Goal: Task Accomplishment & Management: Manage account settings

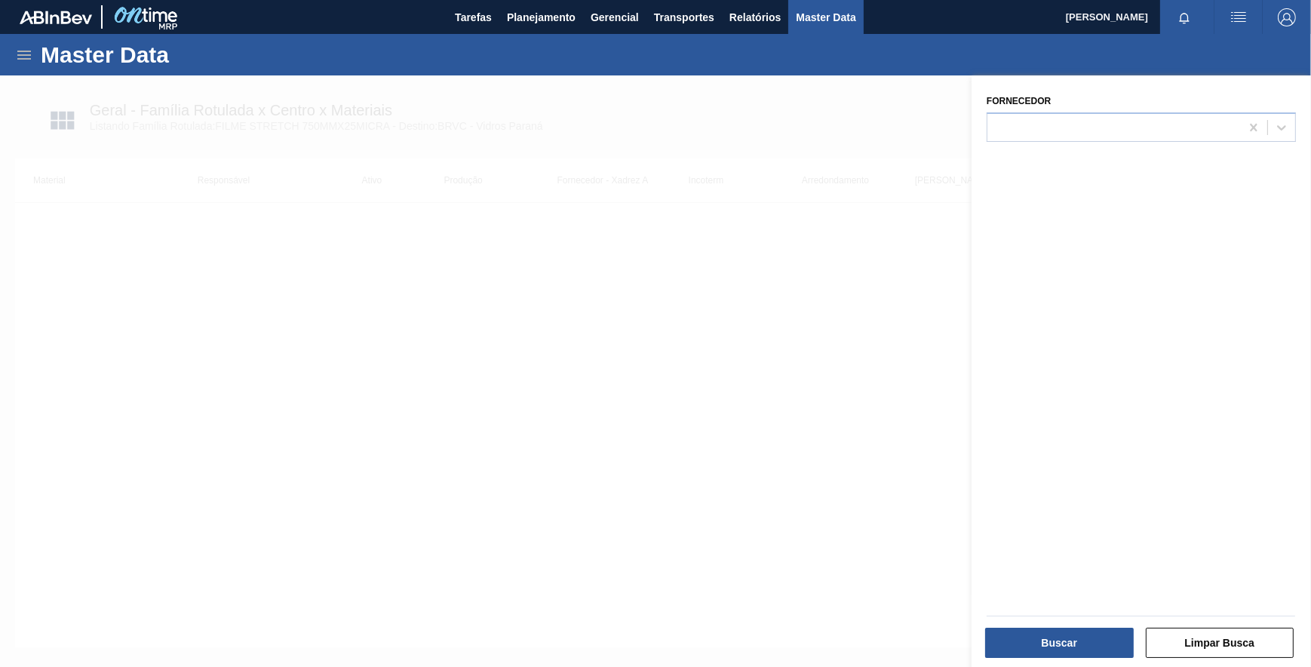
drag, startPoint x: 873, startPoint y: 136, endPoint x: 792, endPoint y: 99, distance: 88.8
click at [868, 134] on div at bounding box center [655, 408] width 1311 height 667
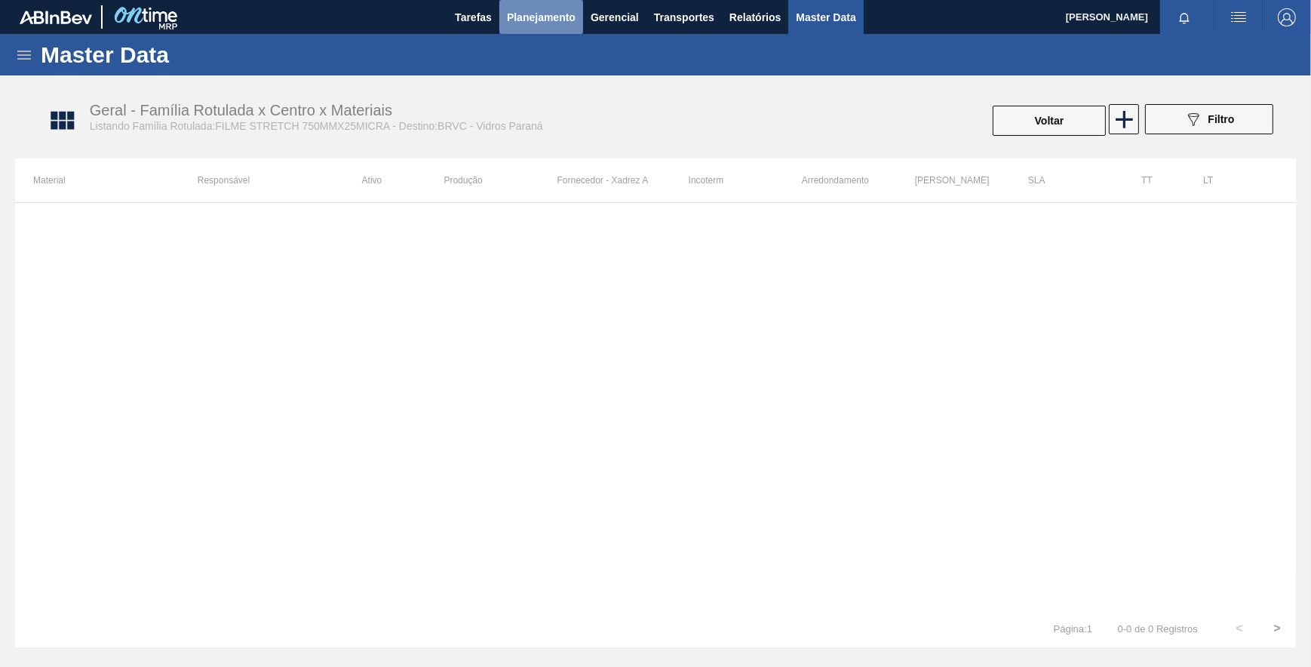
click at [549, 16] on span "Planejamento" at bounding box center [541, 17] width 69 height 18
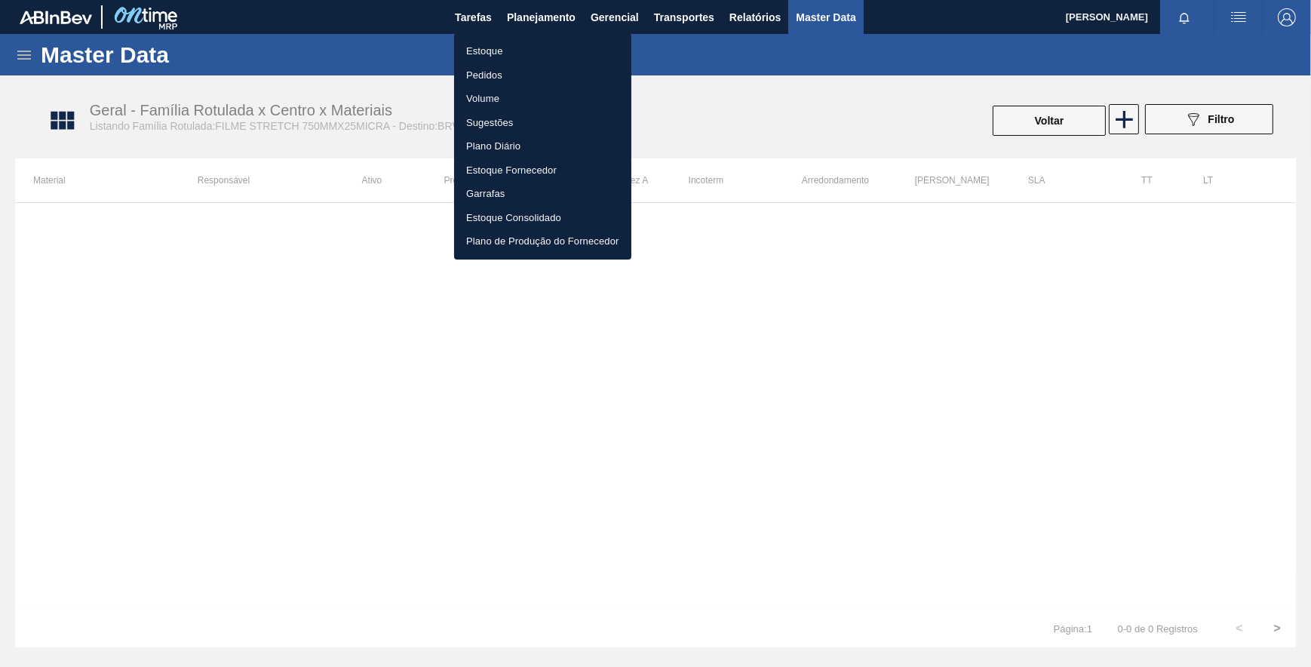
click at [497, 72] on li "Pedidos" at bounding box center [542, 75] width 177 height 24
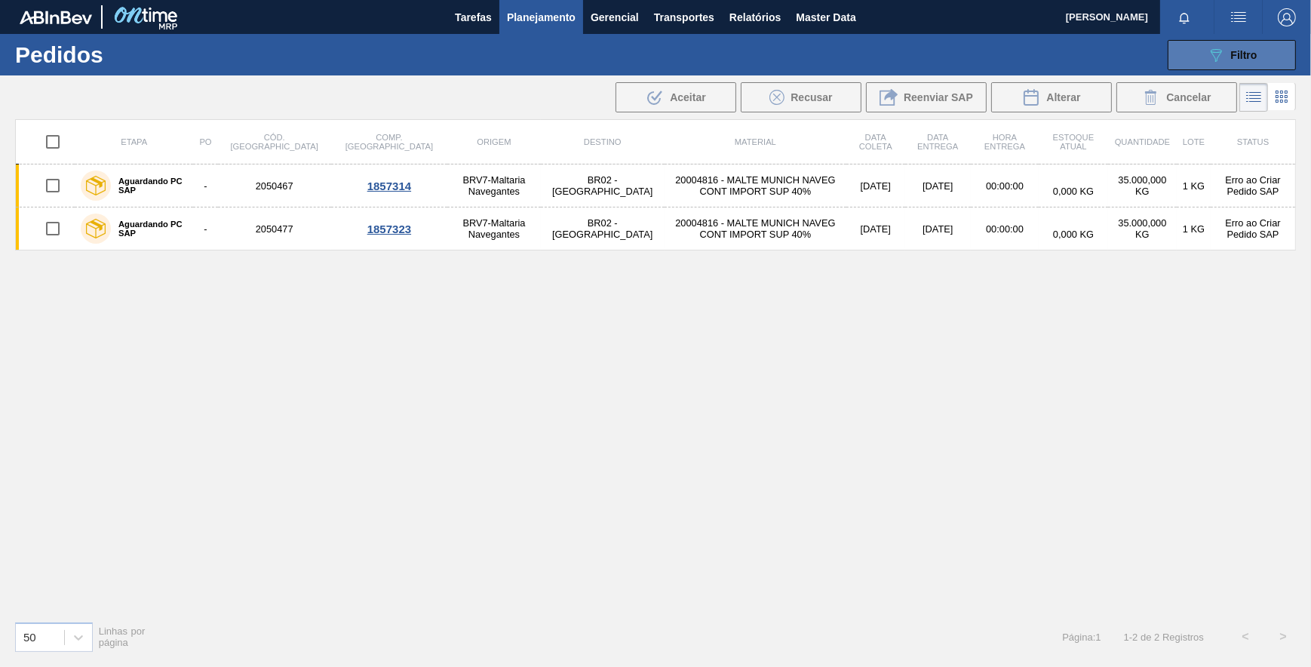
click at [1247, 66] on button "089F7B8B-B2A5-4AFE-B5C0-19BA573D28AC Filtro" at bounding box center [1232, 55] width 128 height 30
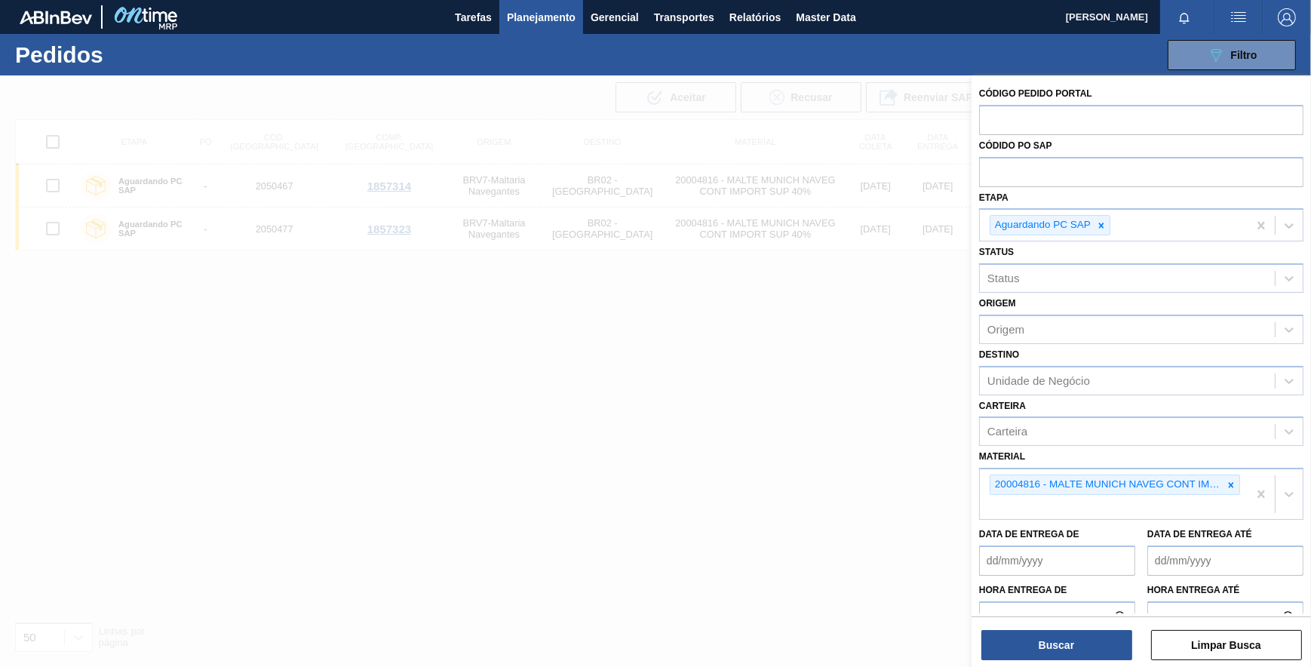
drag, startPoint x: 1103, startPoint y: 226, endPoint x: 1119, endPoint y: 238, distance: 20.4
click at [1104, 226] on icon at bounding box center [1101, 225] width 11 height 11
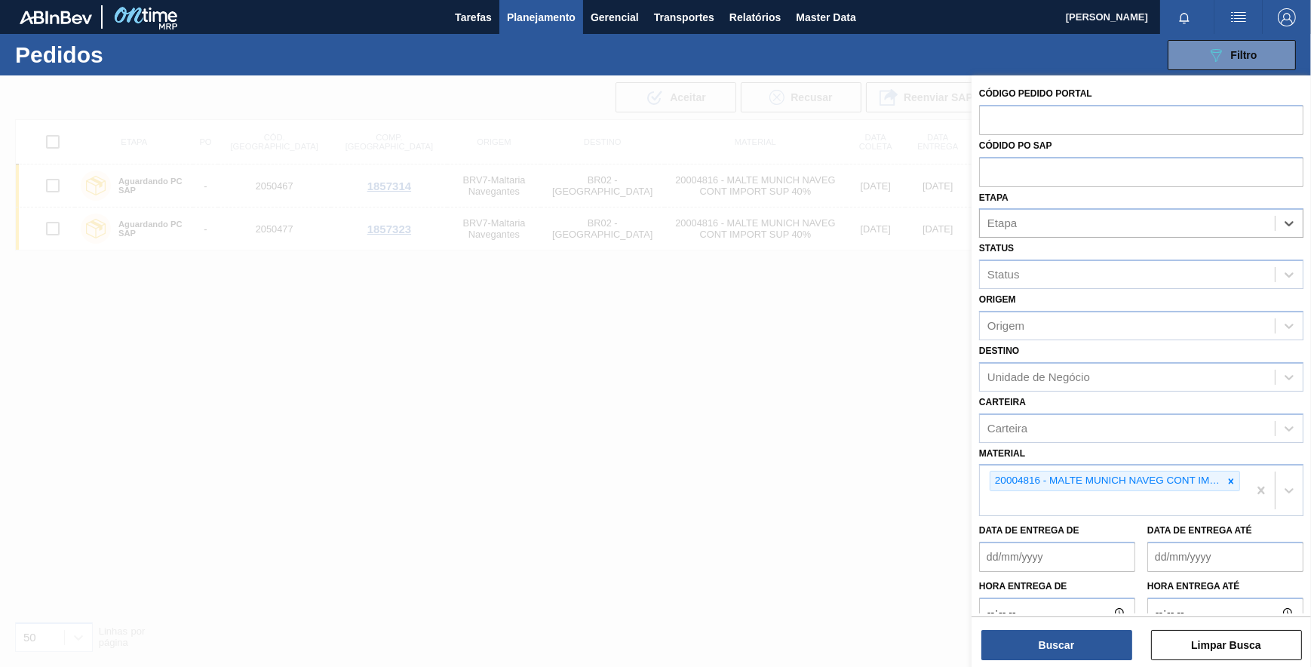
drag, startPoint x: 1234, startPoint y: 475, endPoint x: 1214, endPoint y: 411, distance: 67.1
click at [1233, 472] on div at bounding box center [1231, 480] width 17 height 19
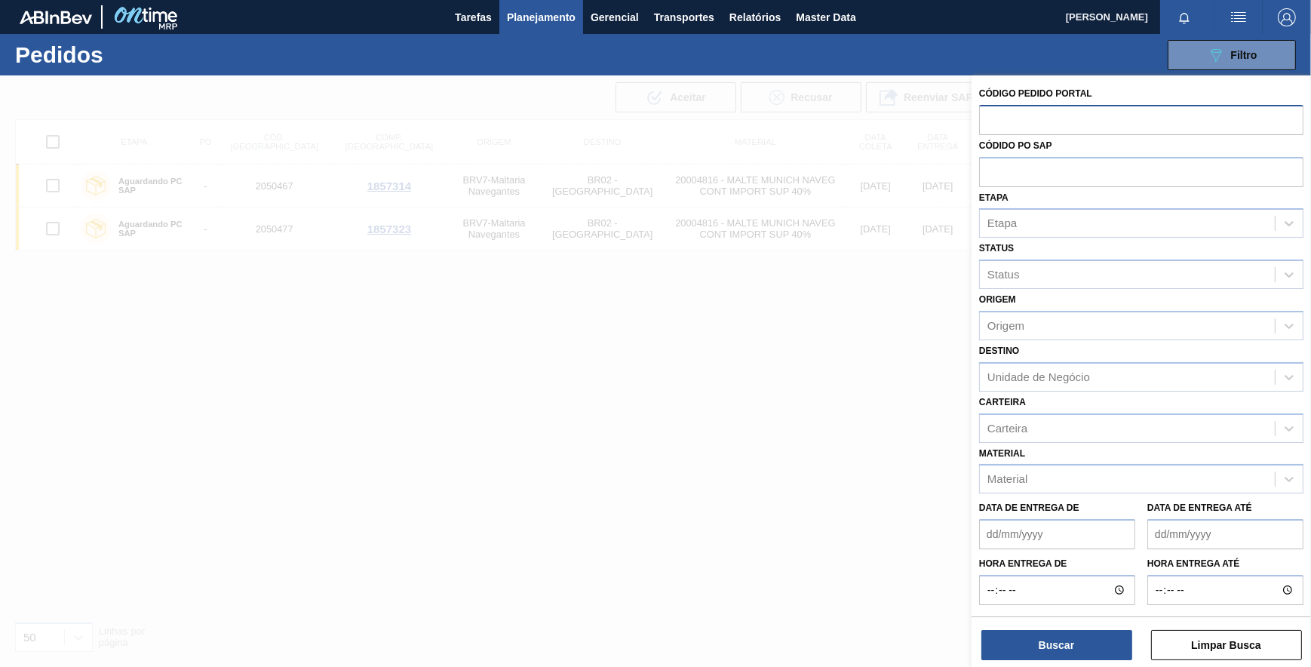
click at [1062, 116] on input "text" at bounding box center [1141, 119] width 324 height 29
click at [1063, 169] on input "text" at bounding box center [1141, 171] width 324 height 29
paste input "5800390747"
type input "5800390747"
click at [1080, 649] on button "Buscar" at bounding box center [1056, 645] width 151 height 30
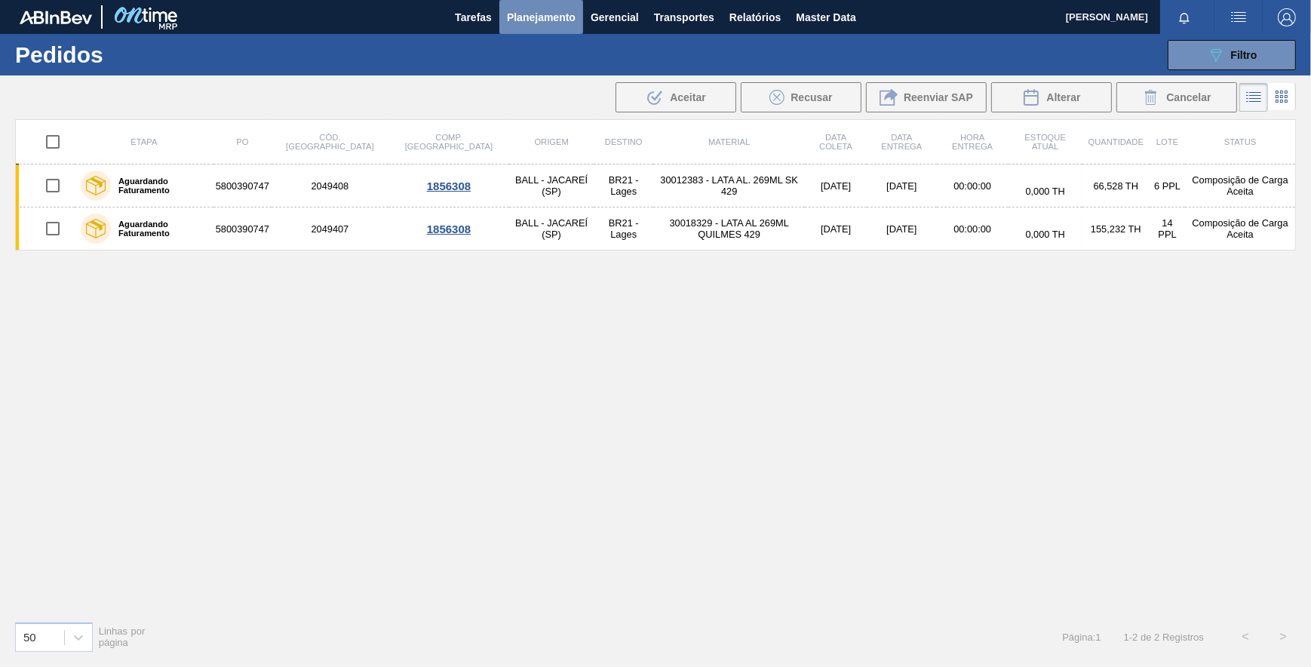
click at [530, 17] on span "Planejamento" at bounding box center [541, 17] width 69 height 18
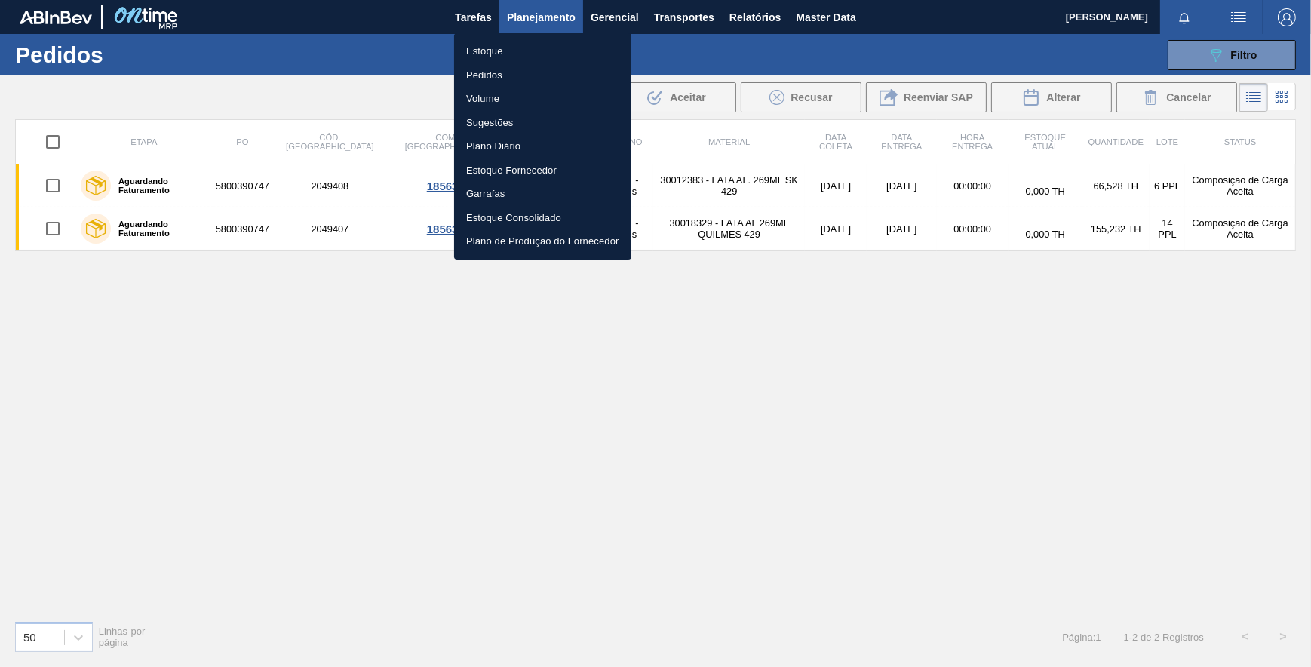
click at [486, 45] on li "Estoque" at bounding box center [542, 51] width 177 height 24
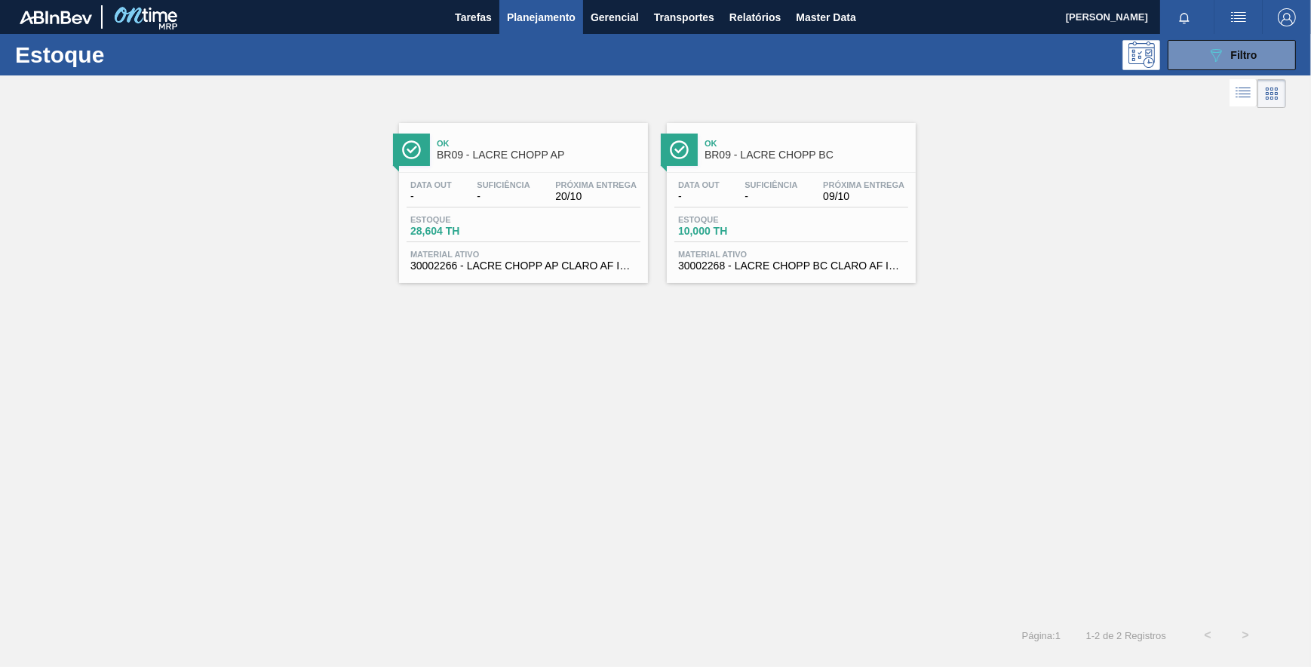
drag, startPoint x: 346, startPoint y: 152, endPoint x: 349, endPoint y: 124, distance: 28.1
click at [349, 124] on div "Ok BR09 - LACRE CHOPP AP Data out - Suficiência - Próxima Entrega 20/10 Estoque…" at bounding box center [655, 197] width 1311 height 171
drag, startPoint x: 349, startPoint y: 124, endPoint x: 324, endPoint y: 146, distance: 34.2
click at [324, 146] on div "Ok BR09 - LACRE CHOPP AP Data out - Suficiência - Próxima Entrega 20/10 Estoque…" at bounding box center [655, 197] width 1311 height 171
click at [173, 174] on div "Ok BR09 - LACRE CHOPP AP Data out - Suficiência - Próxima Entrega 20/10 Estoque…" at bounding box center [655, 197] width 1311 height 171
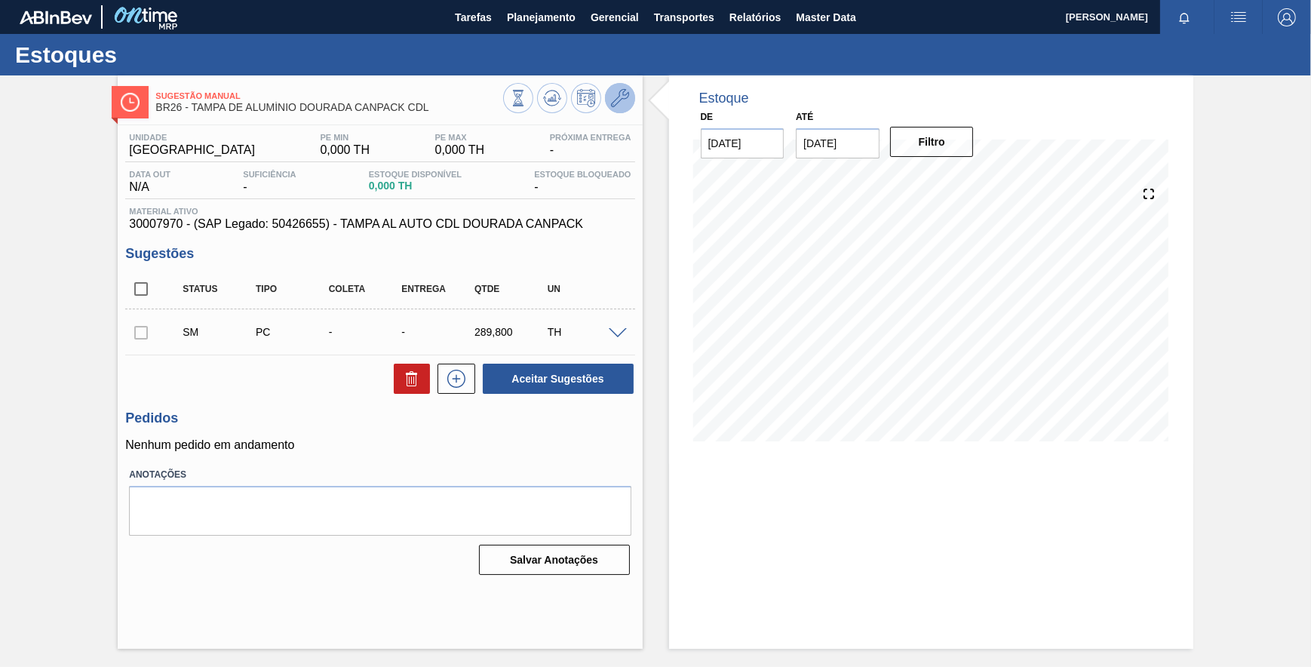
click at [615, 103] on icon at bounding box center [620, 98] width 18 height 18
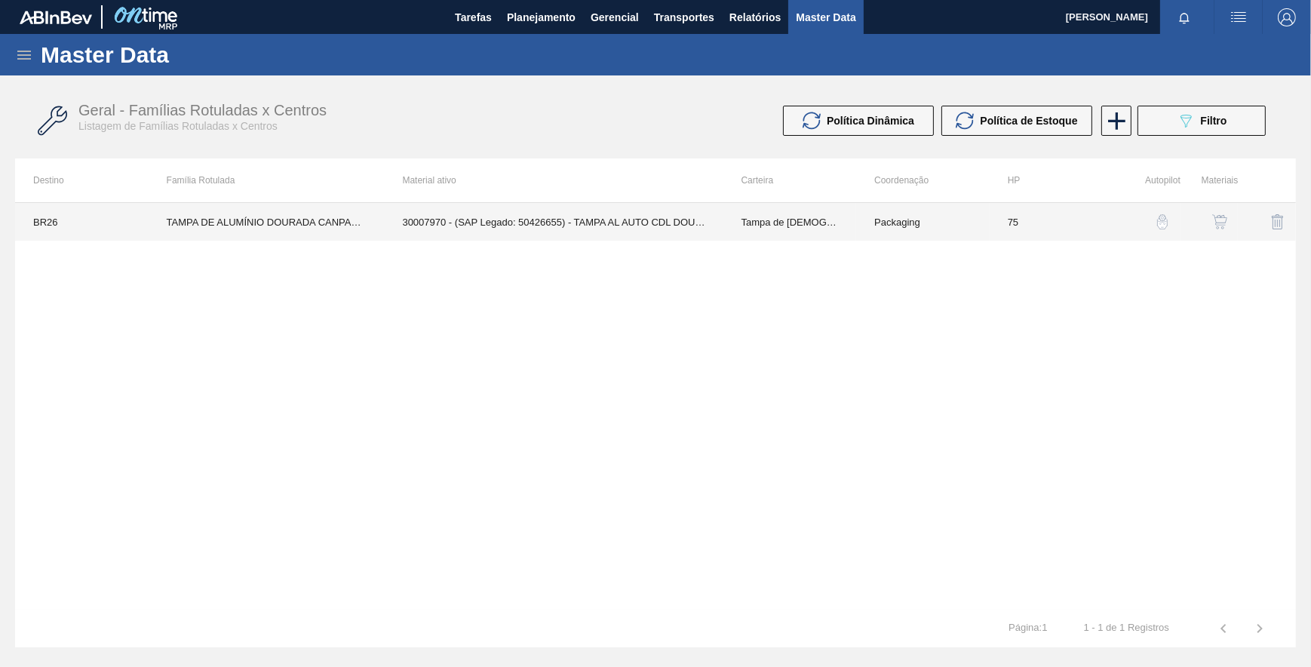
click at [524, 218] on td "30007970 - (SAP Legado: 50426655) - TAMPA AL AUTO CDL DOURADA CANPACK" at bounding box center [553, 222] width 339 height 38
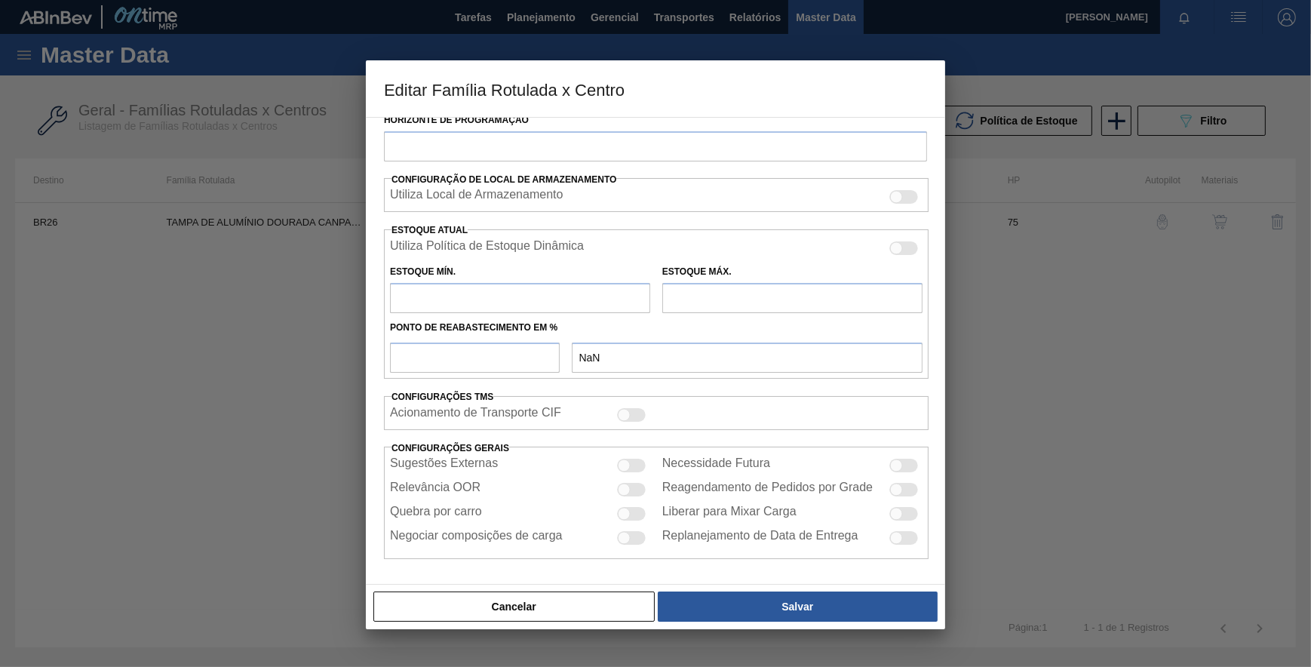
type input "Tampa de Lata"
type input "Tampa de Alumínio"
type input "TAMPA DE ALUMÍNIO DOURADA CANPACK CDL"
type input "BR26 - Uberlândia"
type input "75"
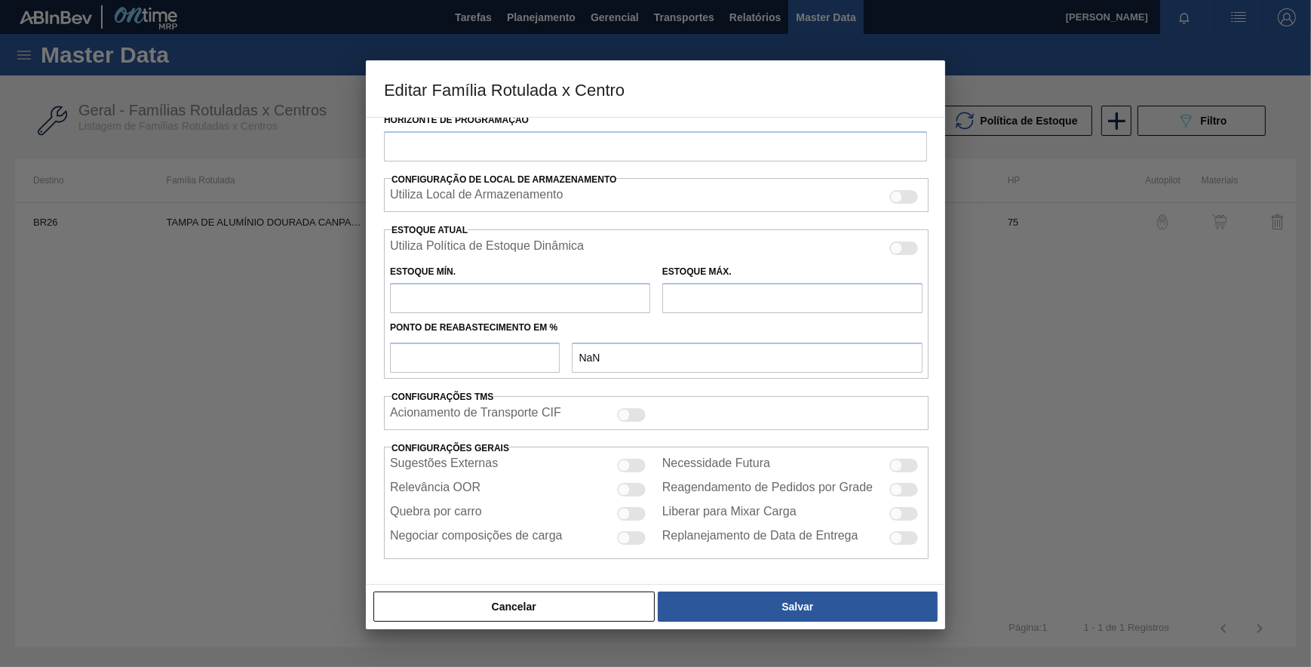
type input "0"
type input "100"
type input "0,000"
checkbox input "true"
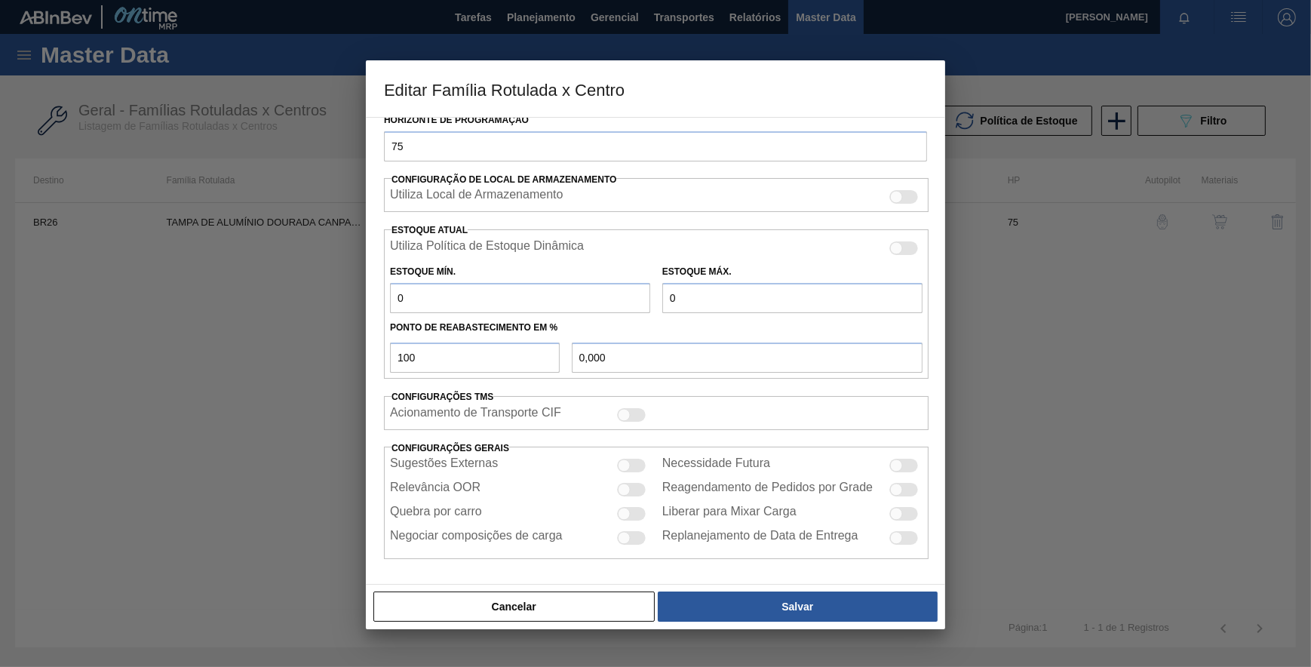
scroll to position [224, 0]
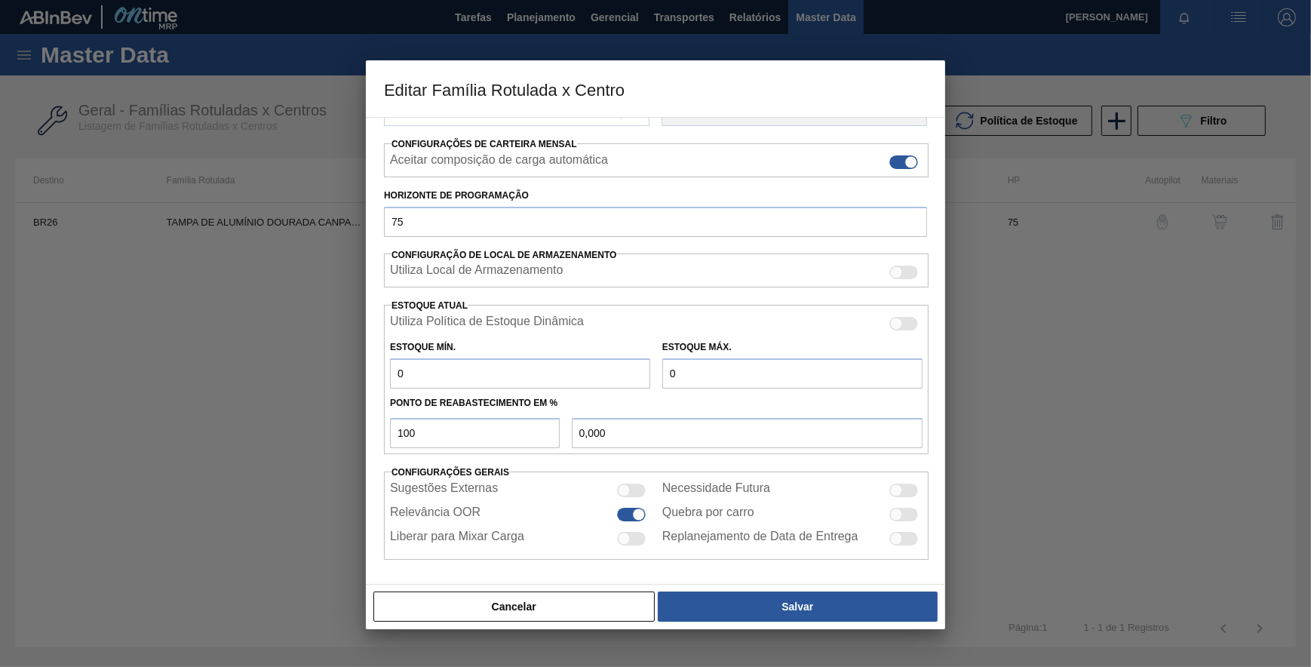
drag, startPoint x: 436, startPoint y: 375, endPoint x: 364, endPoint y: 373, distance: 72.4
click at [366, 373] on div "Carteira Tampa de Lata Família Tampa de Alumínio Família Rotulada TAMPA DE ALUM…" at bounding box center [655, 351] width 579 height 468
type input "1"
type input "1,000"
type input "10"
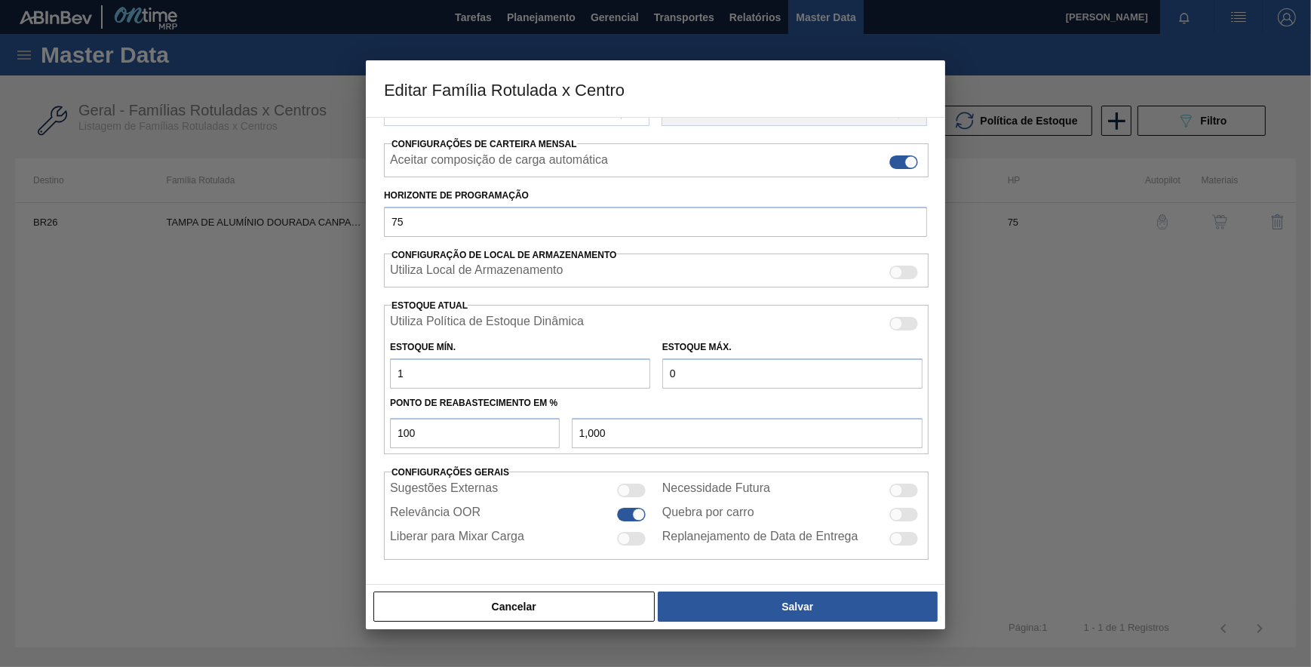
type input "10,000"
type input "100"
type input "100,000"
type input "1.000"
type input "1.000,000"
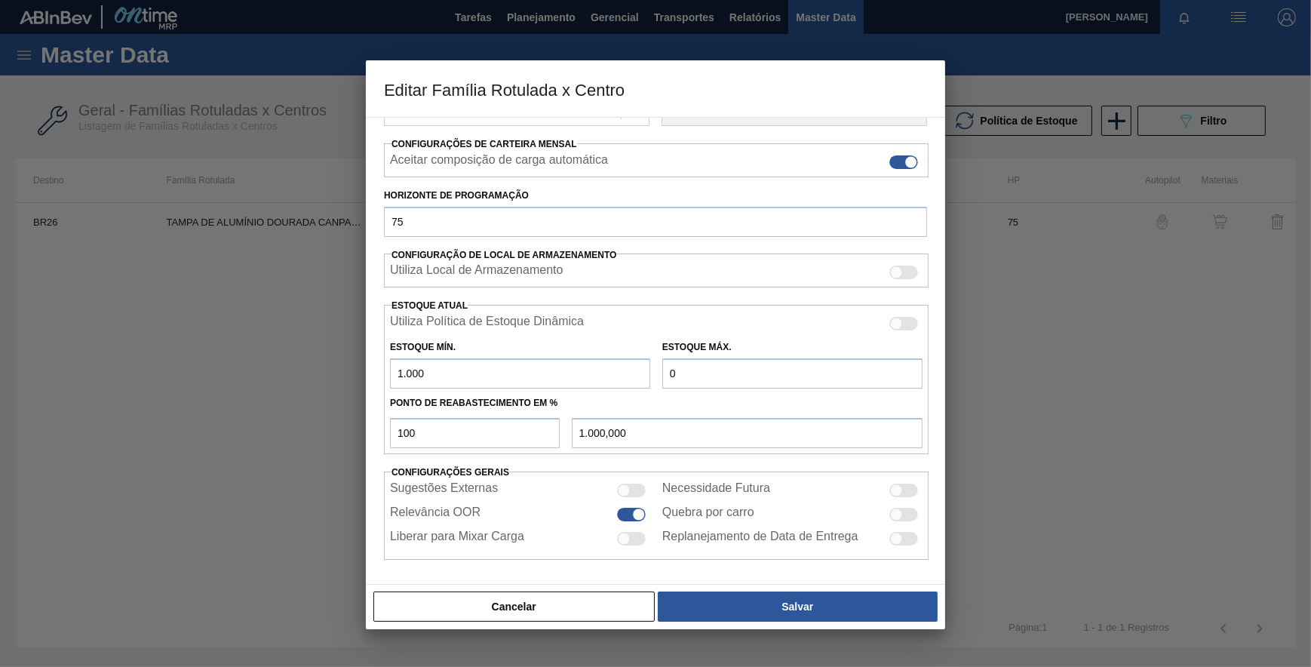
type input "1.000"
drag, startPoint x: 704, startPoint y: 382, endPoint x: 648, endPoint y: 379, distance: 55.9
click at [648, 379] on div "Estoque Mín. 1.000 Estoque Máx. 0" at bounding box center [656, 361] width 545 height 56
type input "1"
type input "1,000"
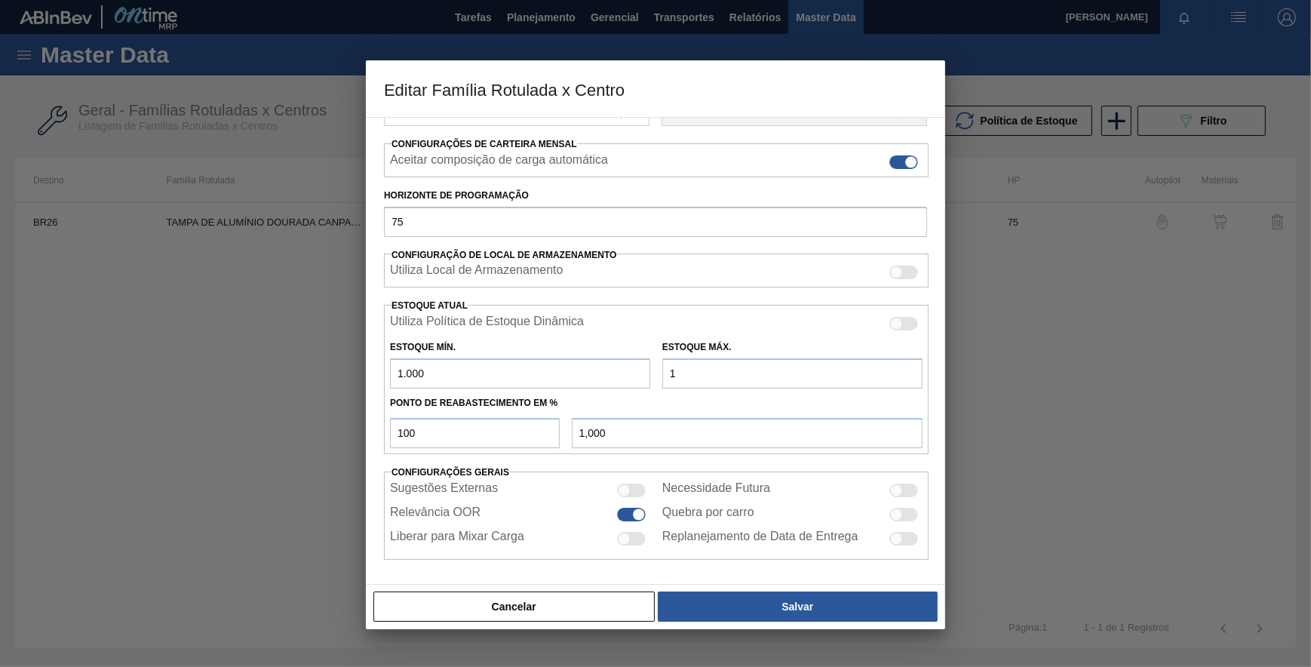
type input "15"
type input "15,000"
type input "150"
type input "150,000"
type input "1.500"
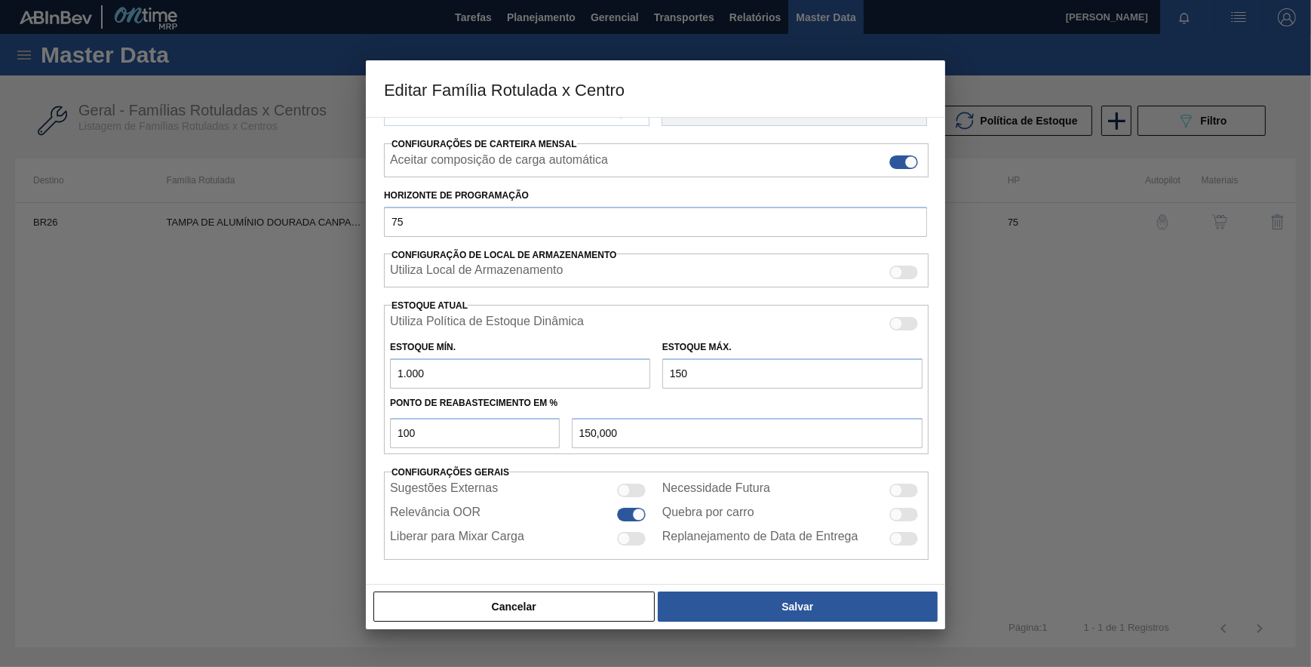
type input "1.500,000"
type input "15.000"
type input "15.000,000"
type input "15.000"
click at [738, 597] on button "Salvar" at bounding box center [798, 606] width 280 height 30
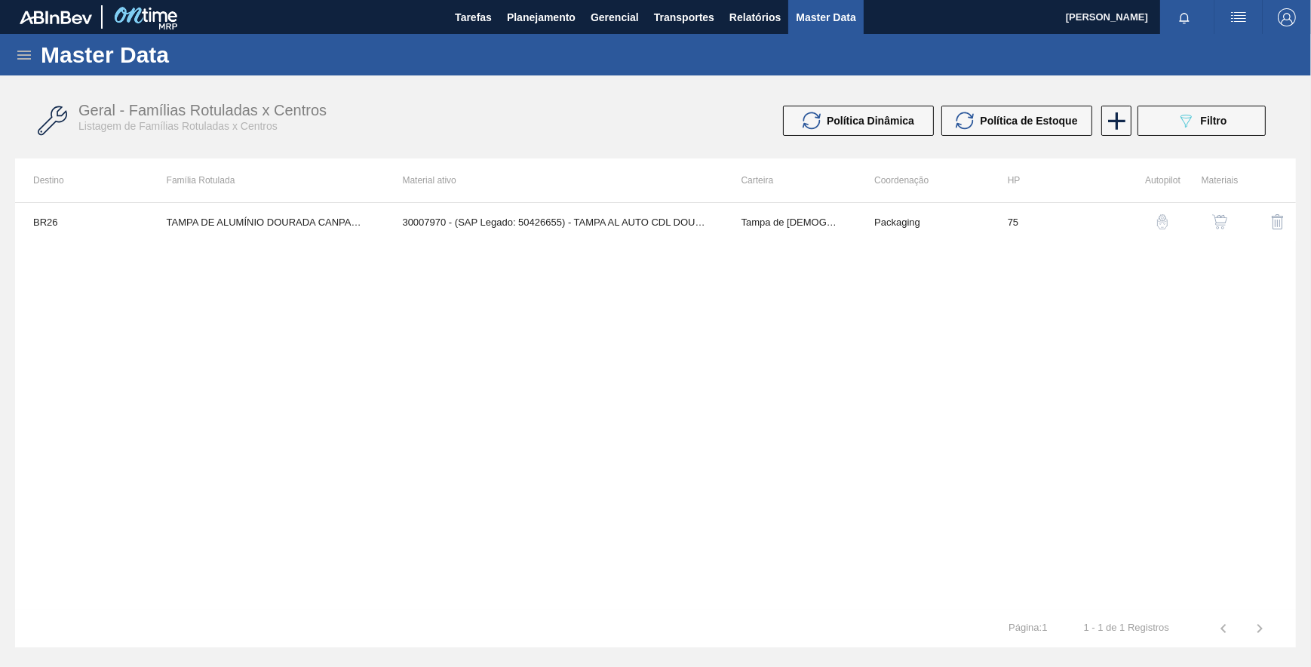
click at [1222, 223] on img "button" at bounding box center [1219, 221] width 15 height 15
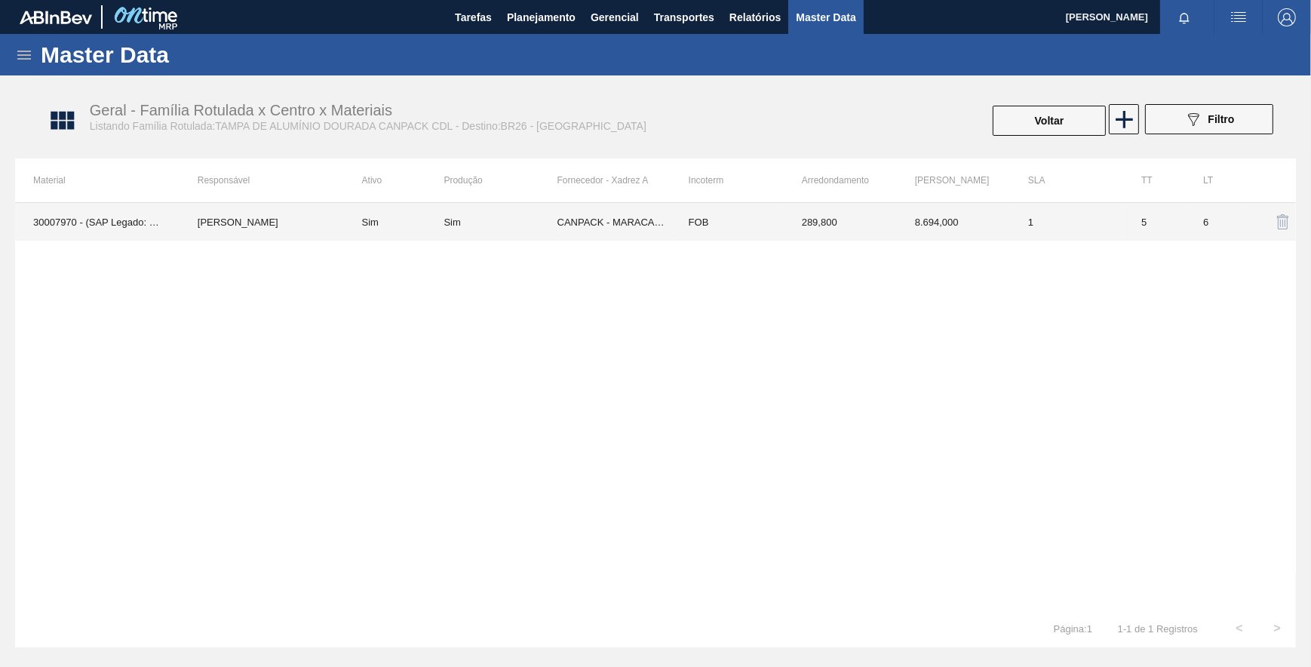
click at [375, 234] on td "Sim" at bounding box center [394, 222] width 100 height 38
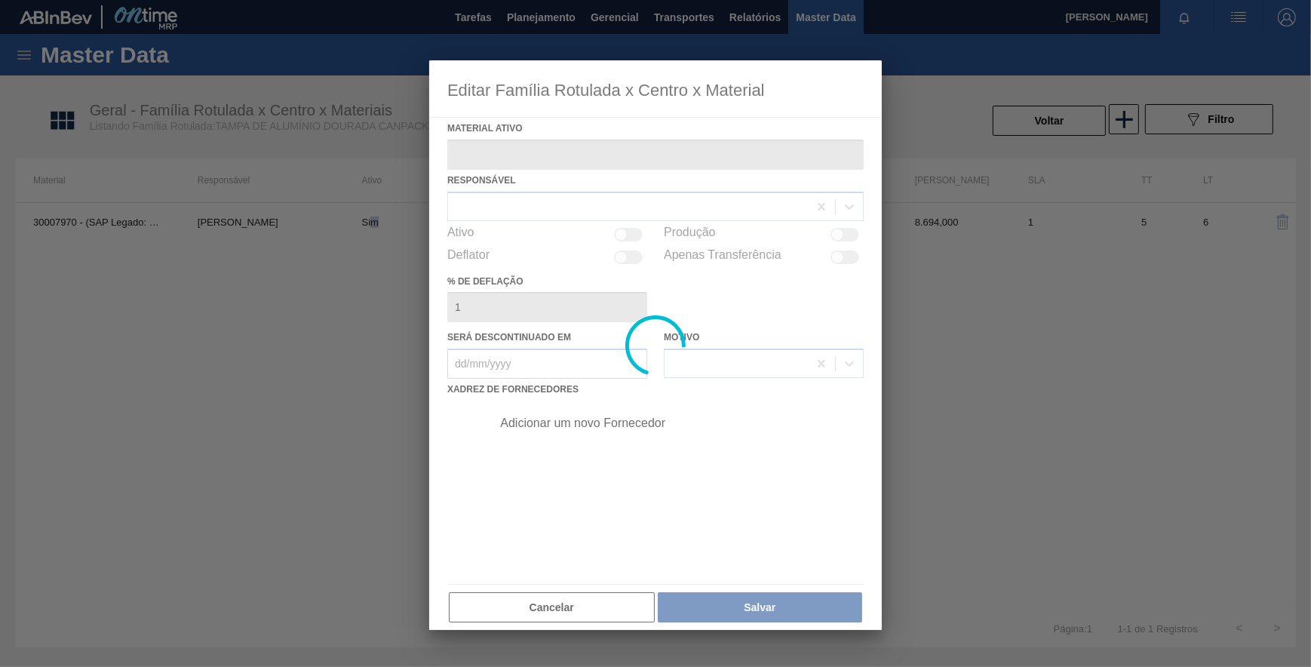
type ativo "30007970 - (SAP Legado: 50426655) - TAMPA AL AUTO CDL DOURADA CANPACK"
checkbox input "true"
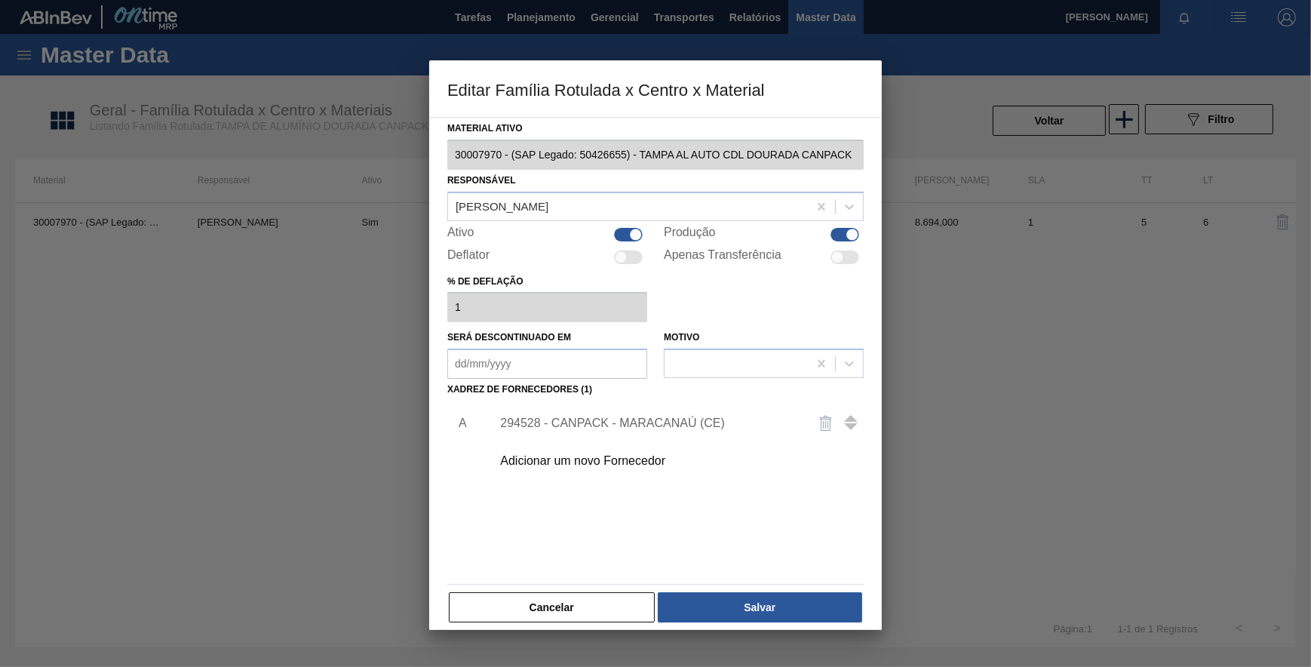
click at [567, 411] on div "294528 - CANPACK - MARACANAÚ (CE)" at bounding box center [673, 423] width 381 height 38
click at [573, 420] on div "294528 - CANPACK - MARACANAÚ (CE)" at bounding box center [648, 423] width 296 height 14
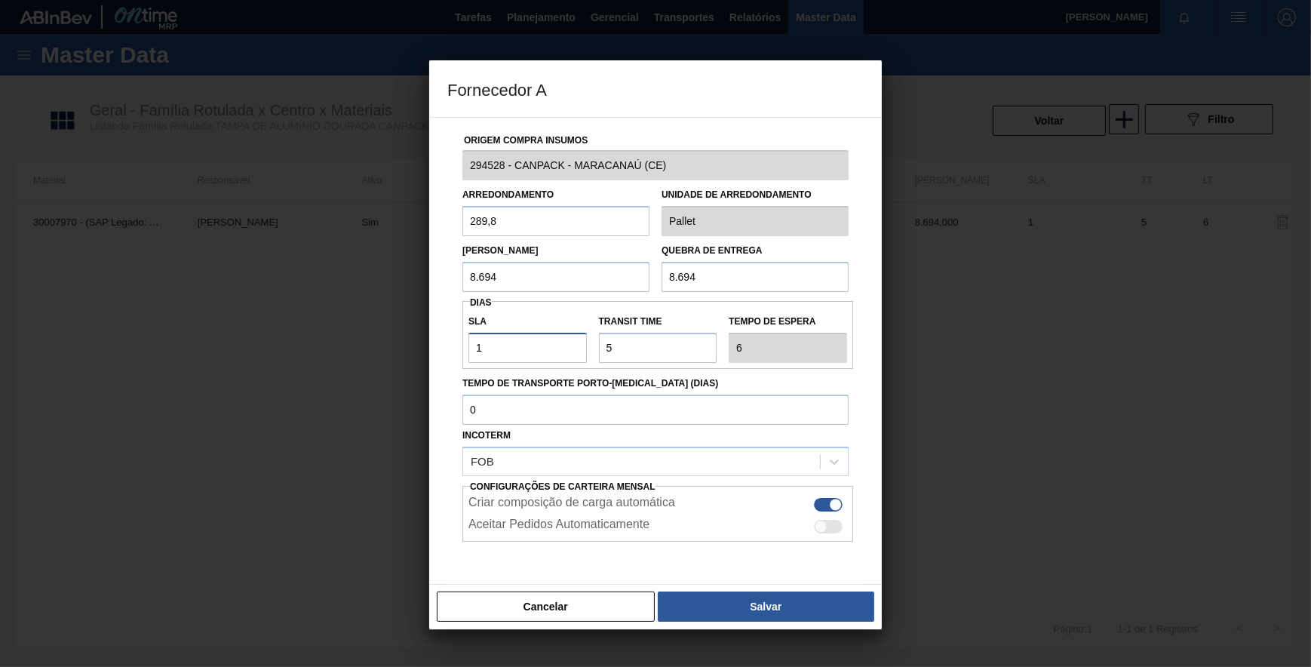
drag, startPoint x: 528, startPoint y: 343, endPoint x: 472, endPoint y: 346, distance: 55.9
click at [472, 346] on input "1" at bounding box center [527, 348] width 118 height 30
type input "3"
type input "8"
type input "3"
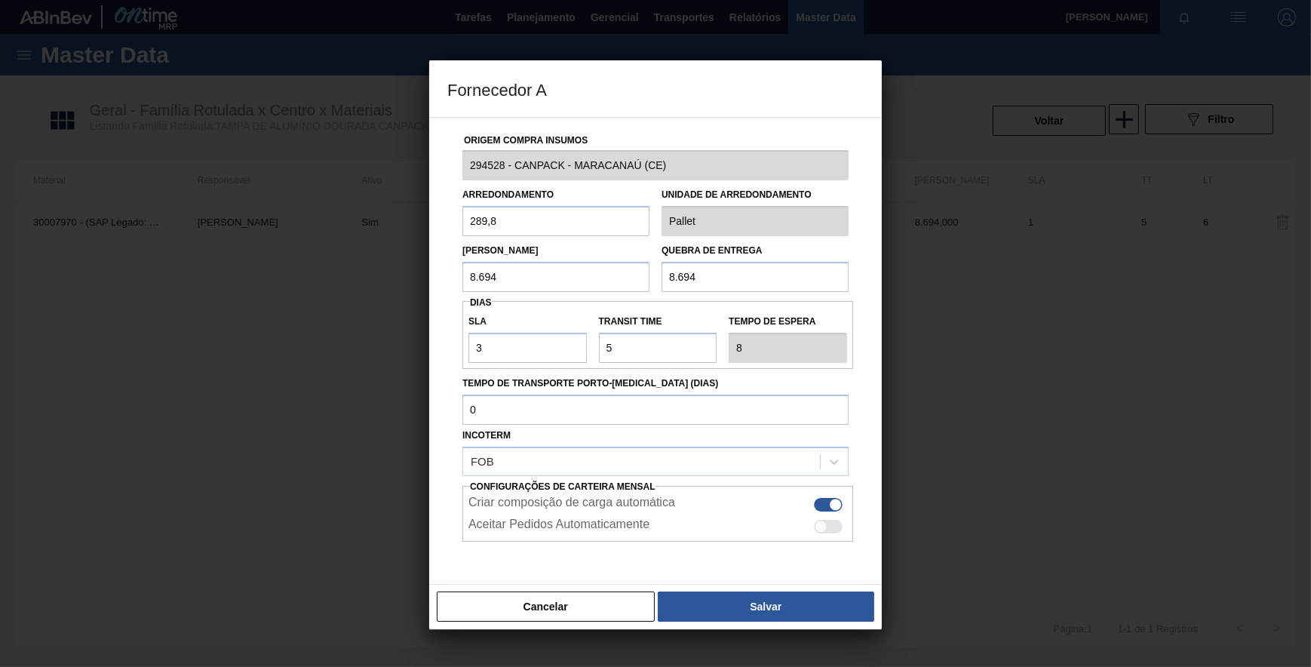
click at [430, 416] on div "Origem Compra Insumos 294528 - CANPACK - MARACANAÚ (CE) Arredondamento 289,8 Un…" at bounding box center [655, 351] width 453 height 468
click at [701, 592] on button "Salvar" at bounding box center [766, 606] width 216 height 30
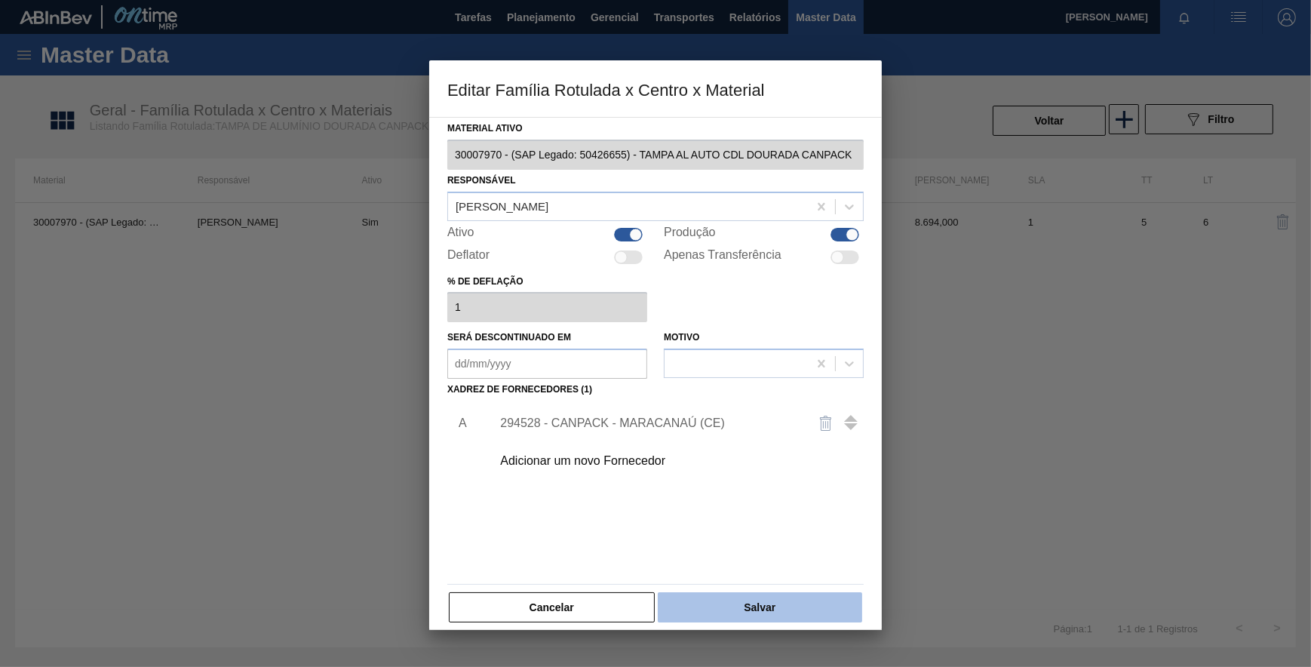
click at [698, 596] on button "Salvar" at bounding box center [760, 607] width 204 height 30
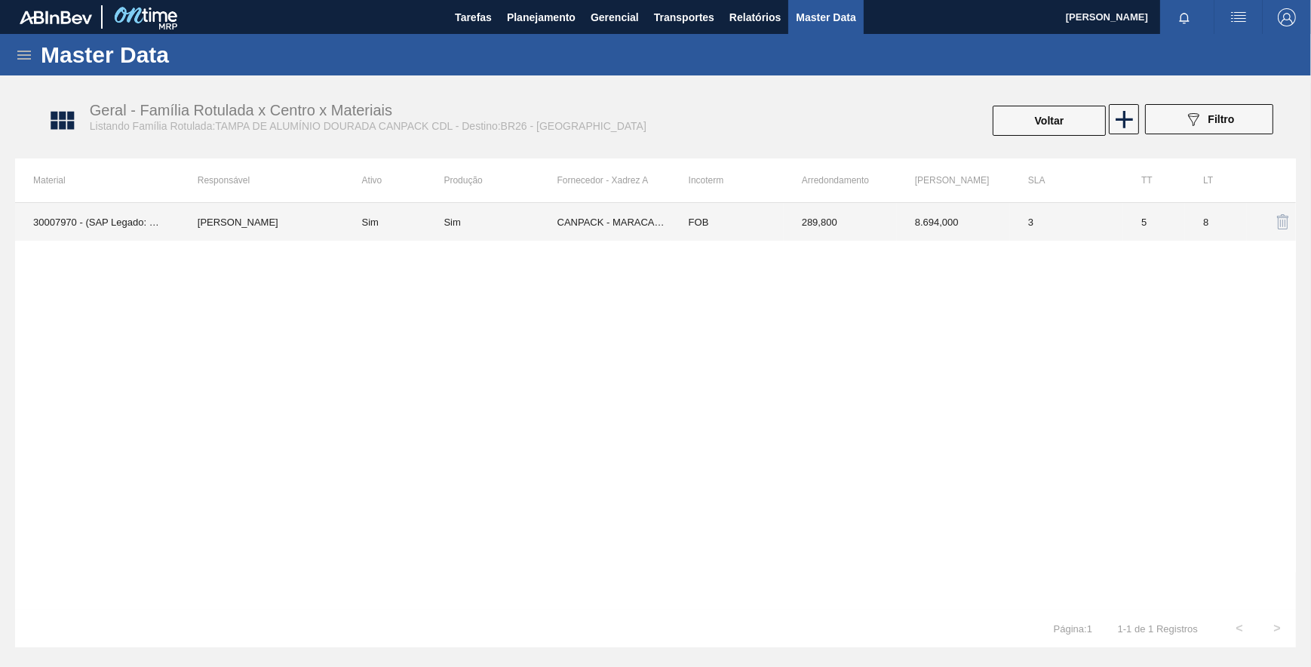
click at [558, 224] on td "CANPACK - MARACANAÚ (CE)" at bounding box center [613, 222] width 113 height 38
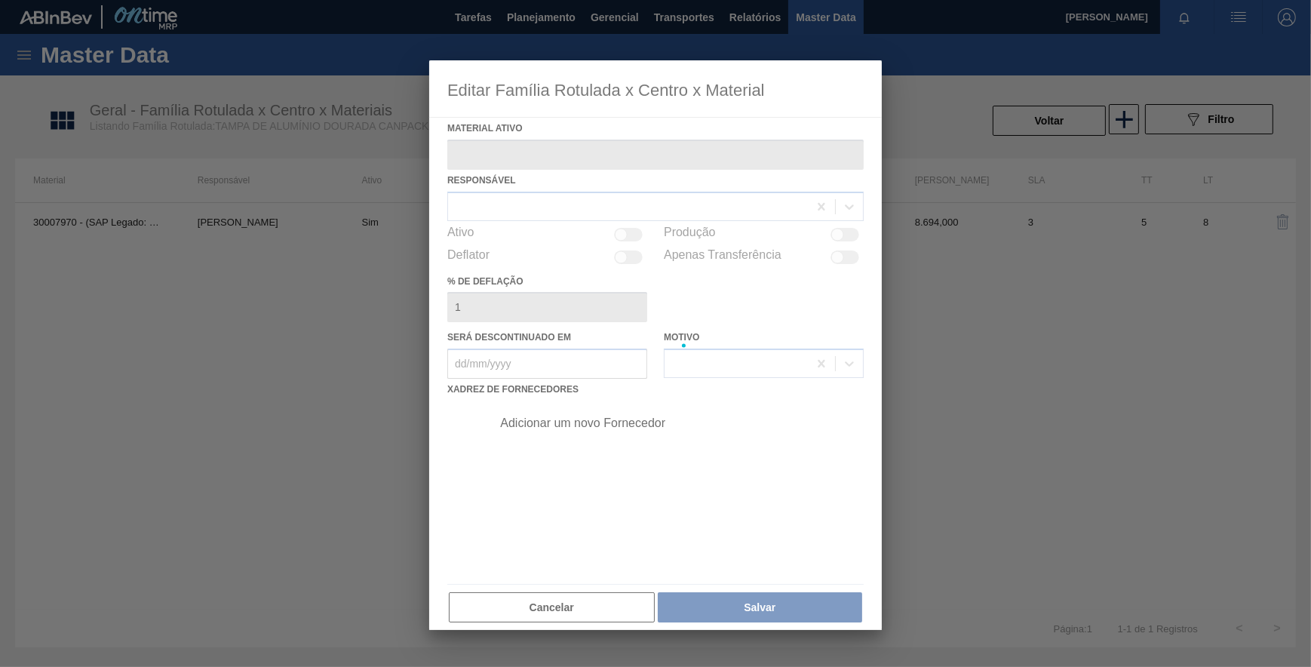
type ativo "30007970 - (SAP Legado: 50426655) - TAMPA AL AUTO CDL DOURADA CANPACK"
checkbox input "true"
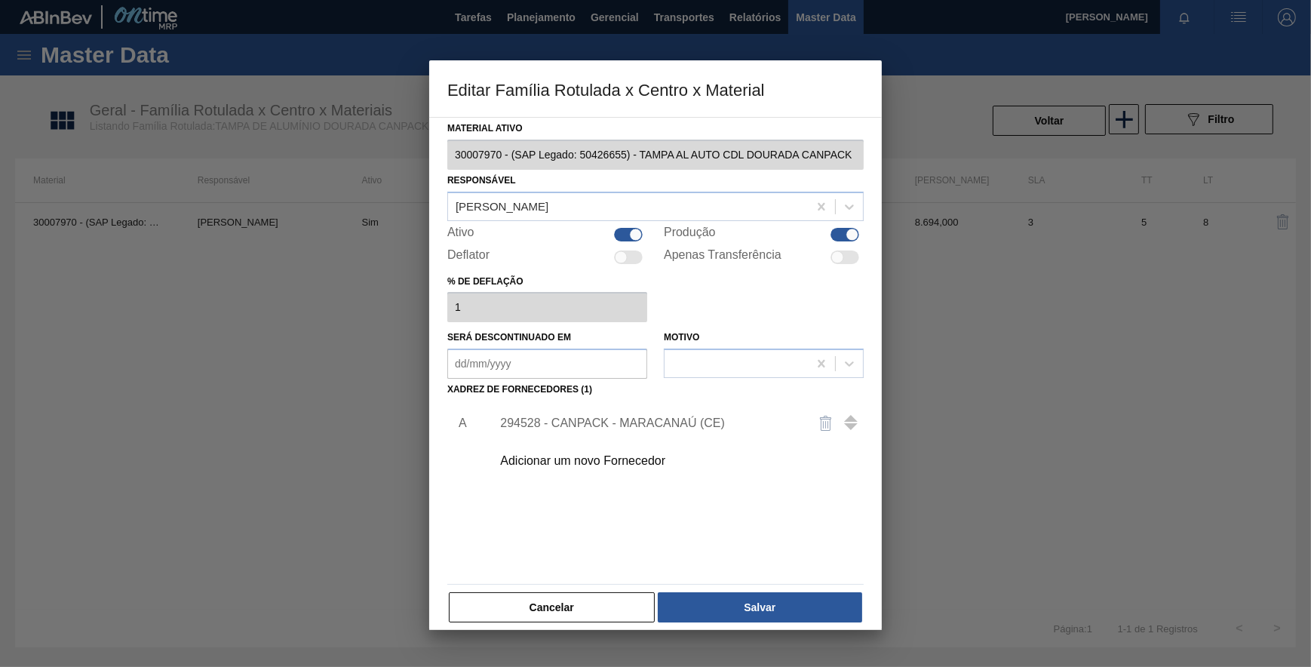
click at [579, 422] on div "294528 - CANPACK - MARACANAÚ (CE)" at bounding box center [648, 423] width 296 height 14
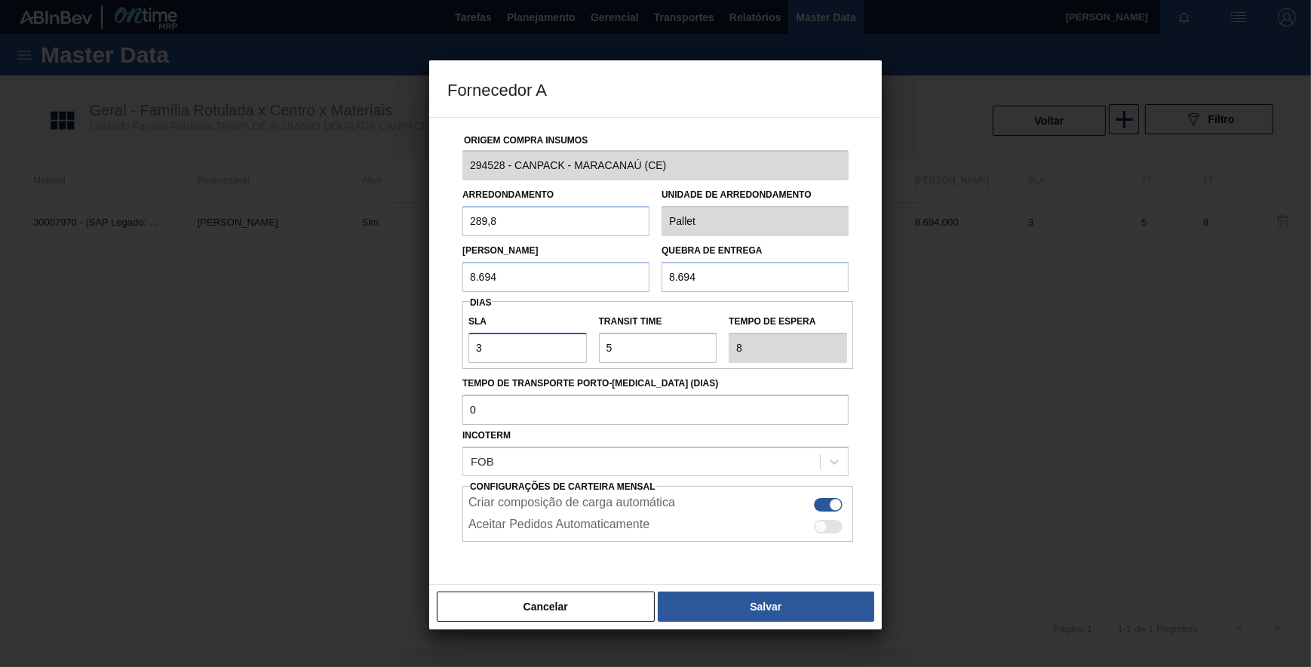
drag, startPoint x: 508, startPoint y: 354, endPoint x: 462, endPoint y: 349, distance: 47.1
click at [462, 350] on div "SLA 3" at bounding box center [527, 337] width 130 height 52
type input "1"
type input "6"
type input "1"
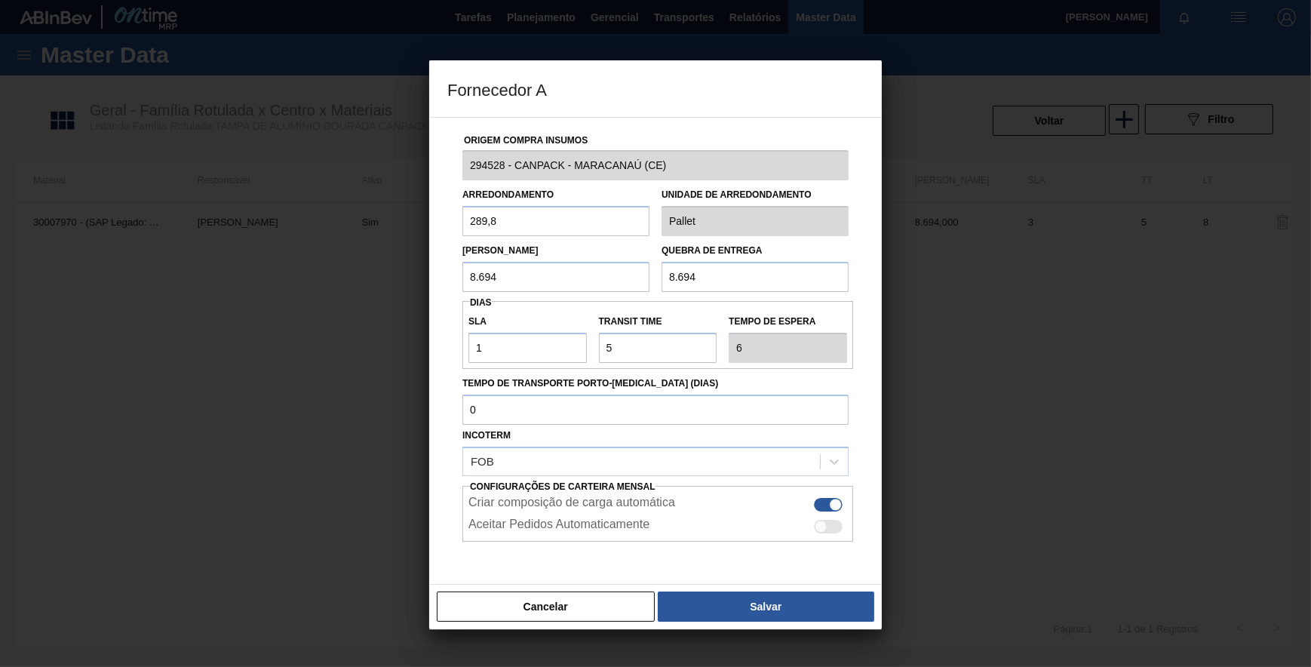
click at [450, 361] on div "Origem Compra Insumos 294528 - CANPACK - MARACANAÚ (CE) Arredondamento 289,8 Un…" at bounding box center [655, 367] width 416 height 499
click at [729, 613] on button "Salvar" at bounding box center [766, 606] width 216 height 30
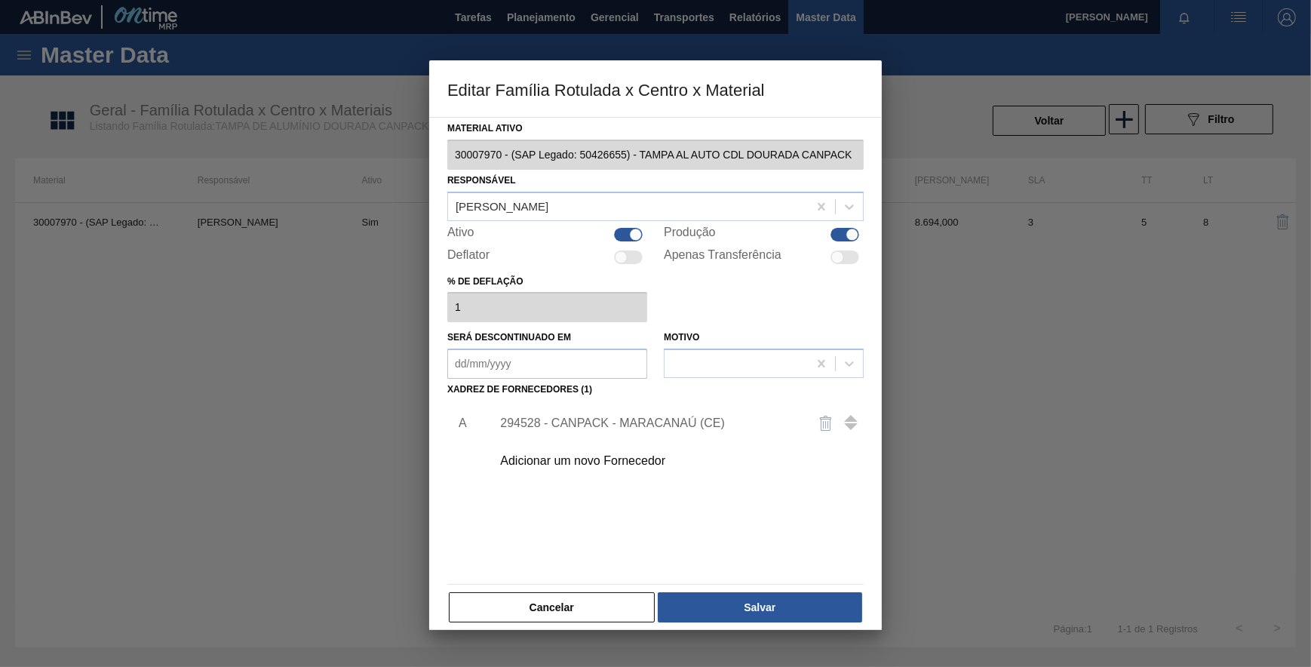
click at [712, 588] on div "Material ativo 30007970 - (SAP Legado: 50426655) - TAMPA AL AUTO CDL DOURADA CA…" at bounding box center [655, 371] width 416 height 506
click at [714, 594] on button "Salvar" at bounding box center [760, 607] width 204 height 30
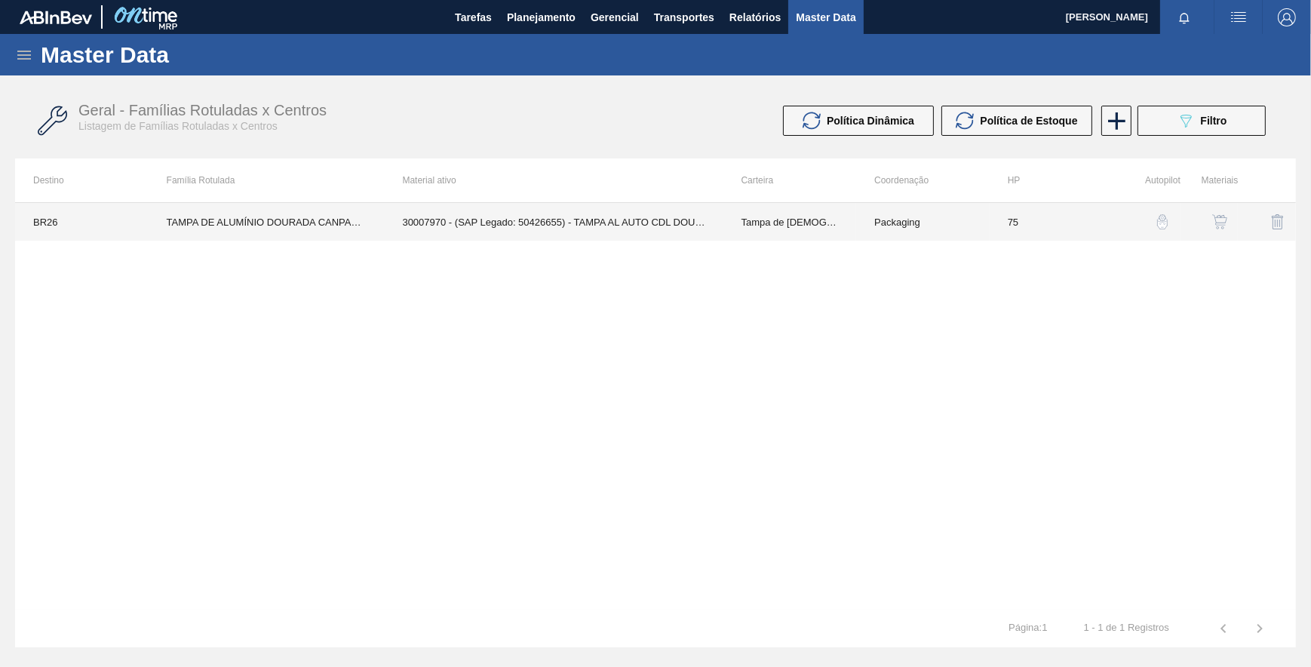
click at [811, 222] on td "Tampa de Lata" at bounding box center [790, 222] width 134 height 38
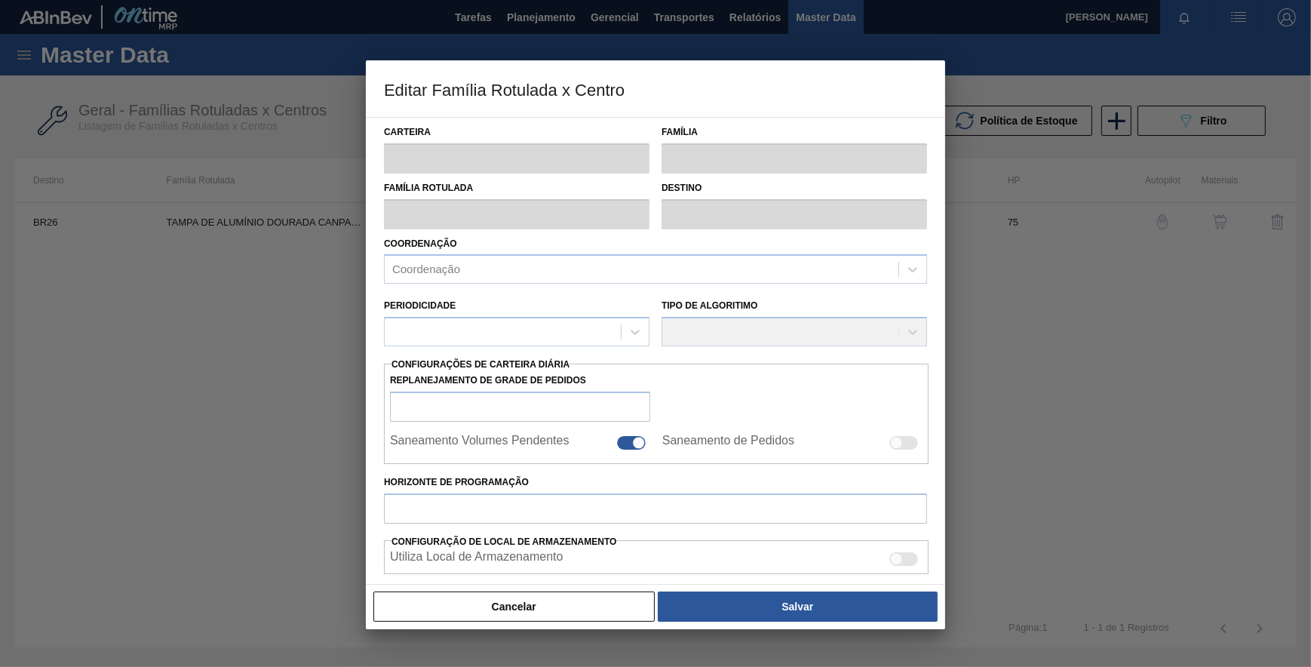
type input "Tampa de Lata"
type input "Tampa de Alumínio"
type input "TAMPA DE ALUMÍNIO DOURADA CANPACK CDL"
type input "BR26 - Uberlândia"
type input "75"
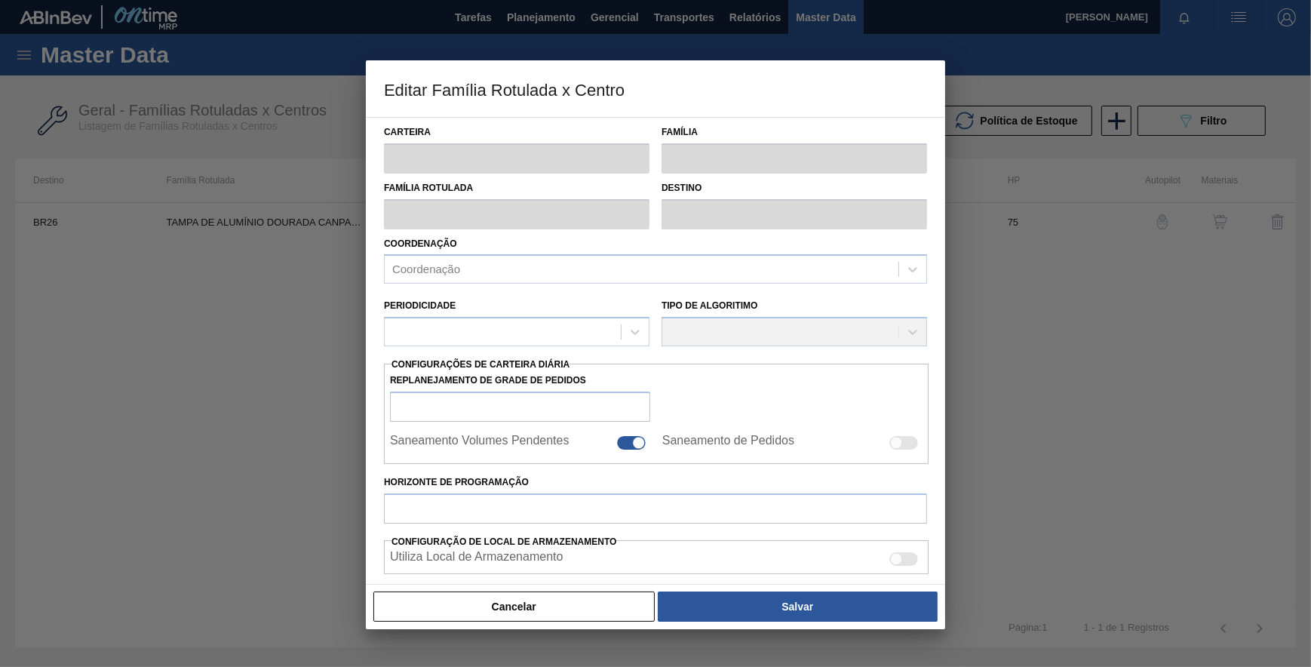
type input "1.000"
type input "15.000"
type input "100"
type input "15.000,000"
checkbox input "true"
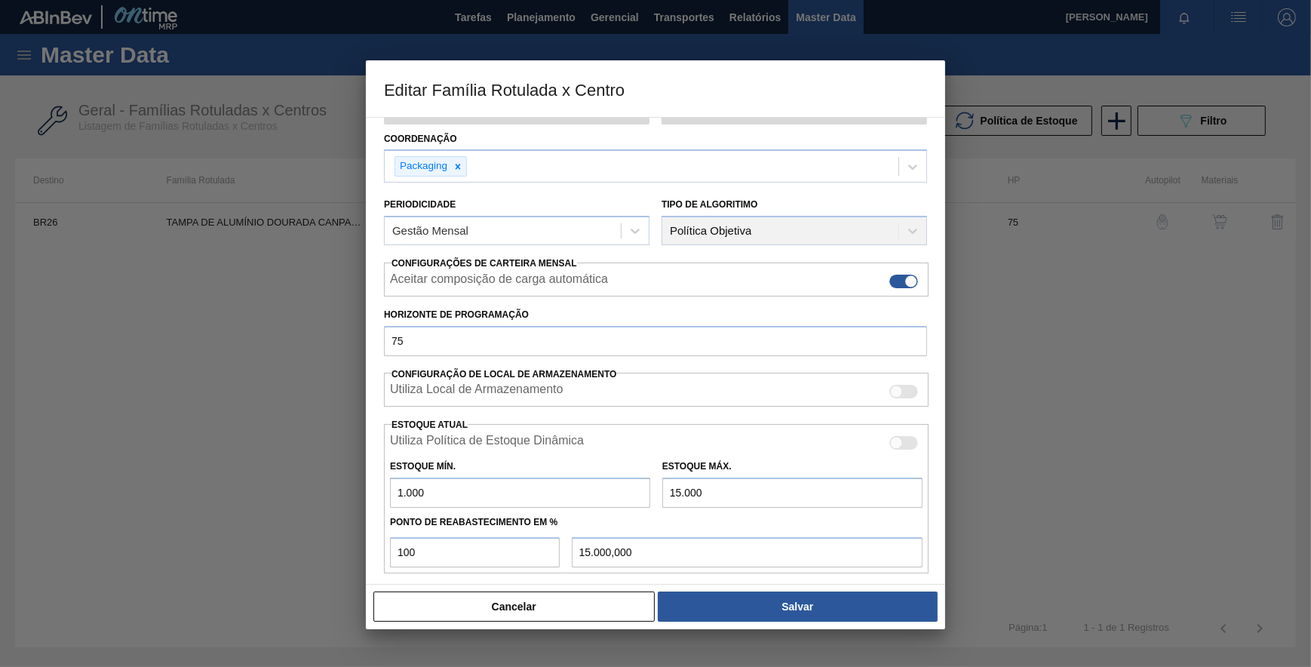
scroll to position [224, 0]
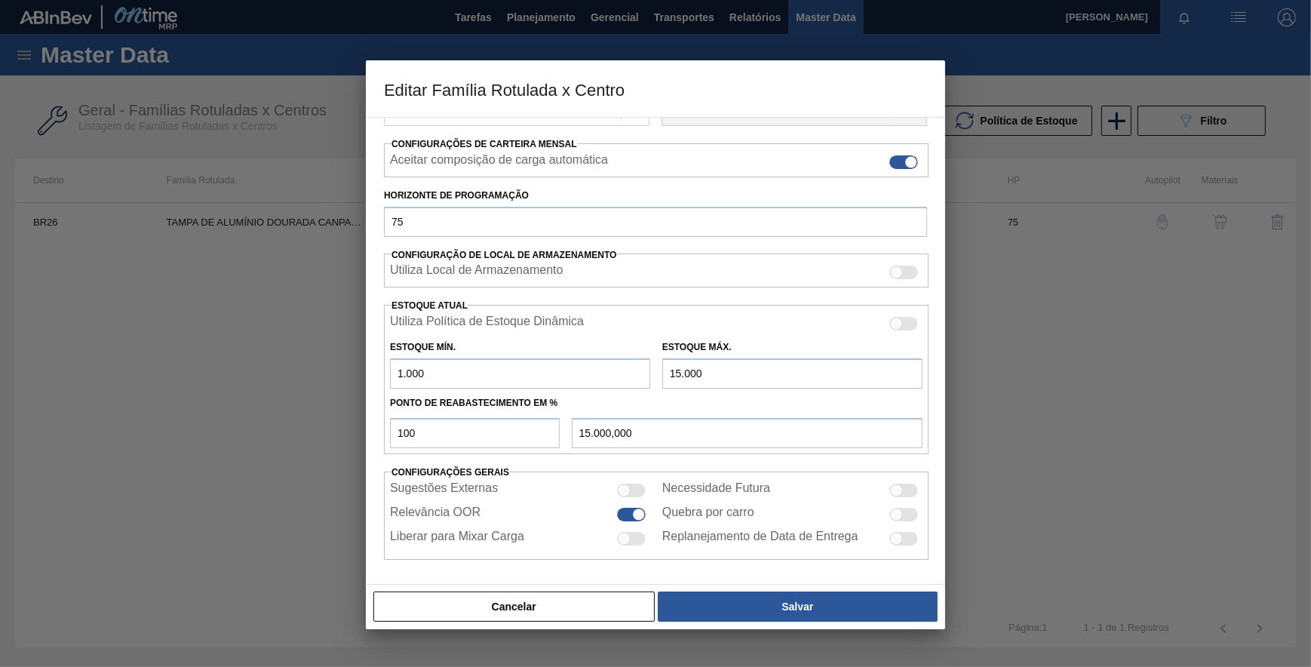
drag, startPoint x: 438, startPoint y: 369, endPoint x: 299, endPoint y: 383, distance: 138.8
click at [309, 380] on div "Editar Família Rotulada x Centro Carteira Tampa de Lata Família Tampa de Alumín…" at bounding box center [655, 333] width 1311 height 667
type input "0"
drag, startPoint x: 505, startPoint y: 369, endPoint x: 458, endPoint y: 375, distance: 47.9
click at [453, 374] on div "Estoque Mín. 0 Estoque Máx. 15.000" at bounding box center [656, 361] width 545 height 56
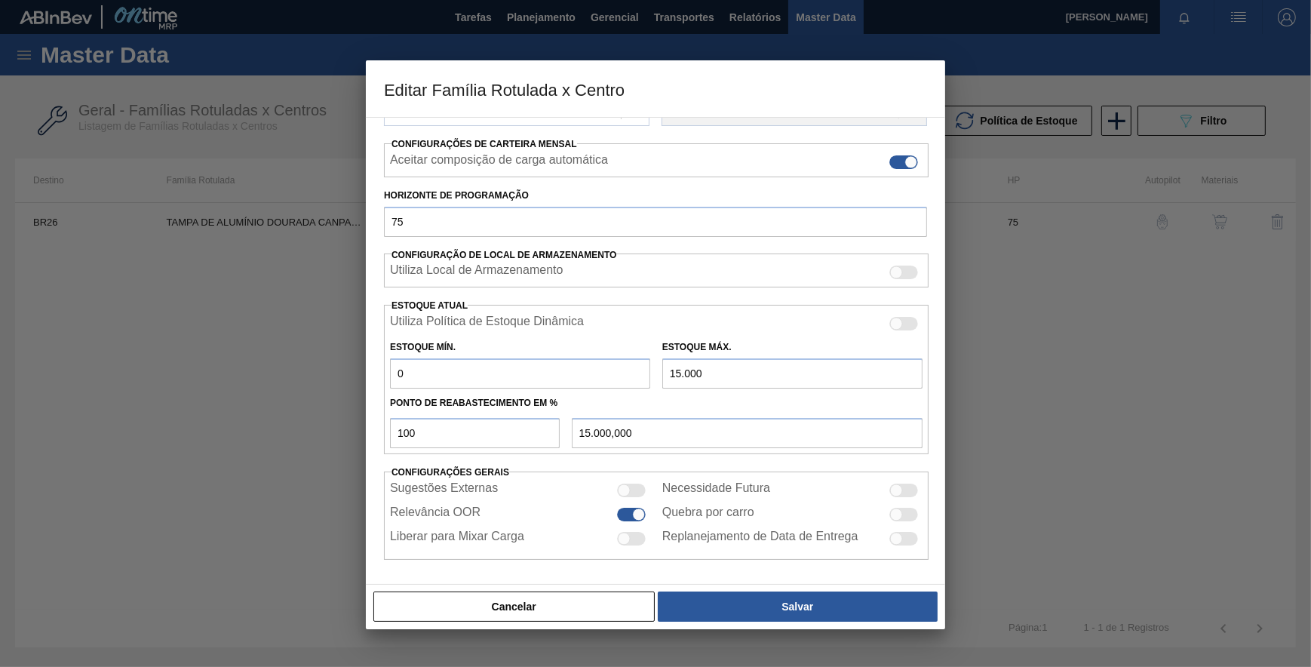
type input "0"
type input "0,000"
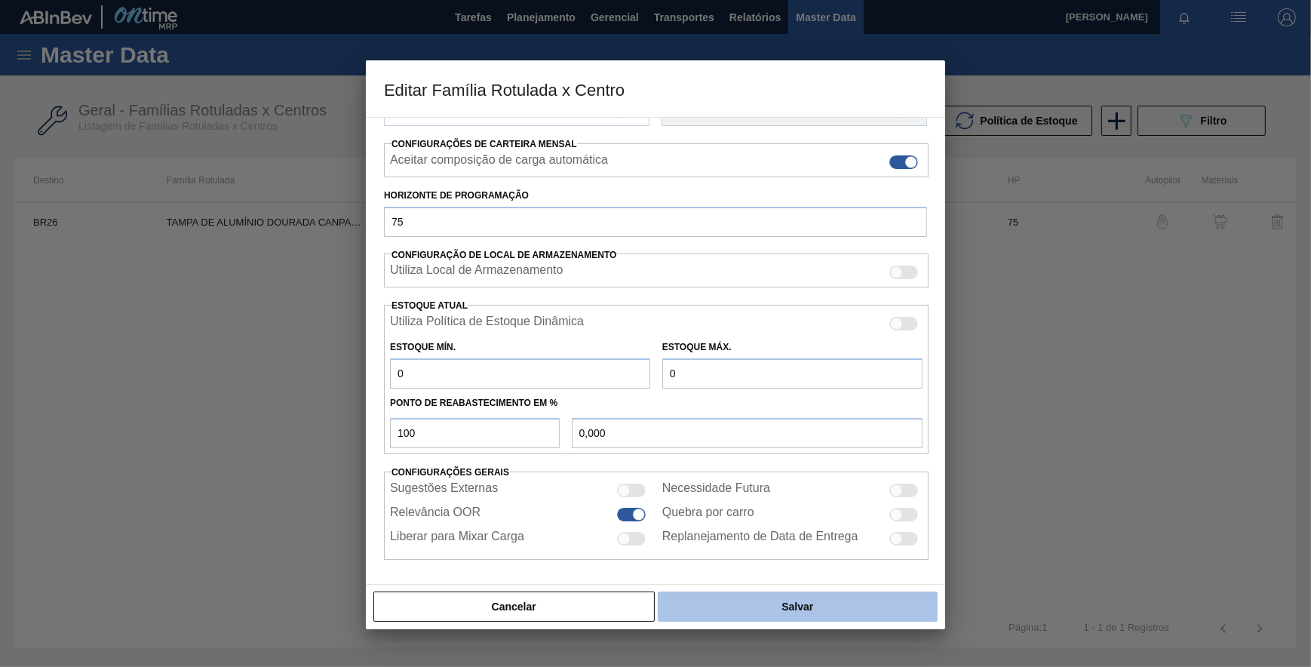
type input "0"
click at [760, 609] on button "Salvar" at bounding box center [798, 606] width 280 height 30
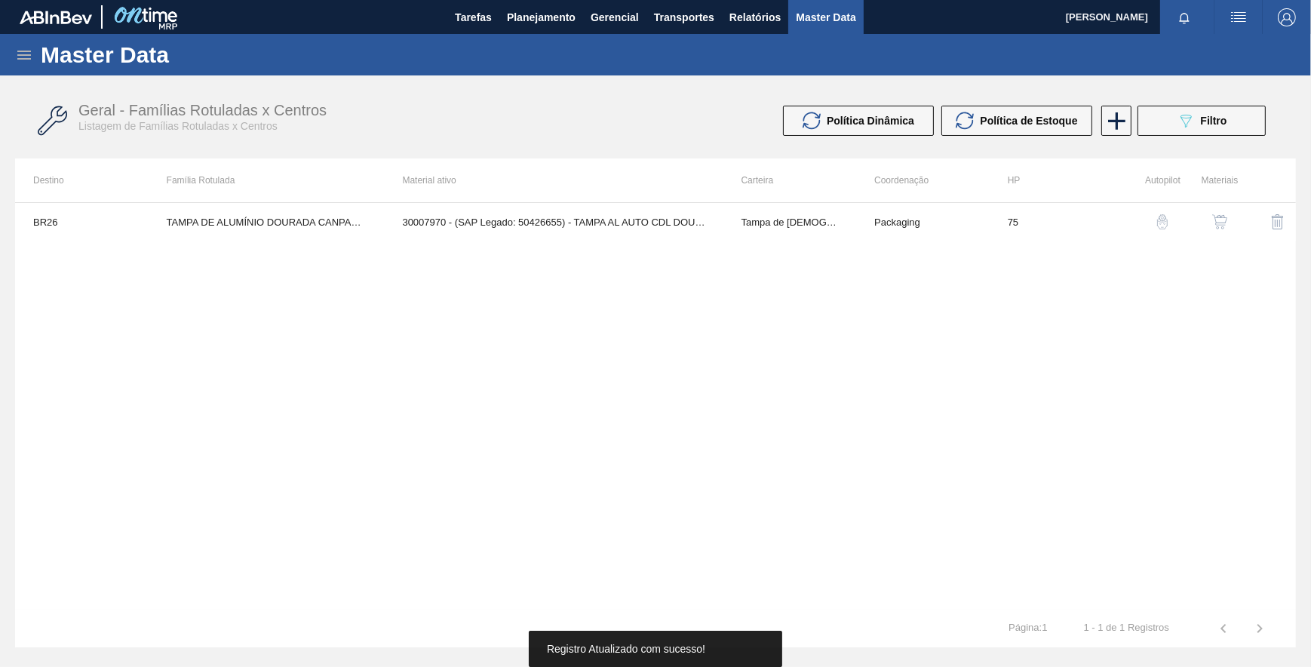
drag, startPoint x: 701, startPoint y: 387, endPoint x: 701, endPoint y: 401, distance: 13.6
click at [701, 401] on div "BR26 TAMPA DE ALUMÍNIO DOURADA CANPACK CDL 30007970 - (SAP Legado: 50426655) - …" at bounding box center [655, 405] width 1281 height 407
